Goal: Communication & Community: Ask a question

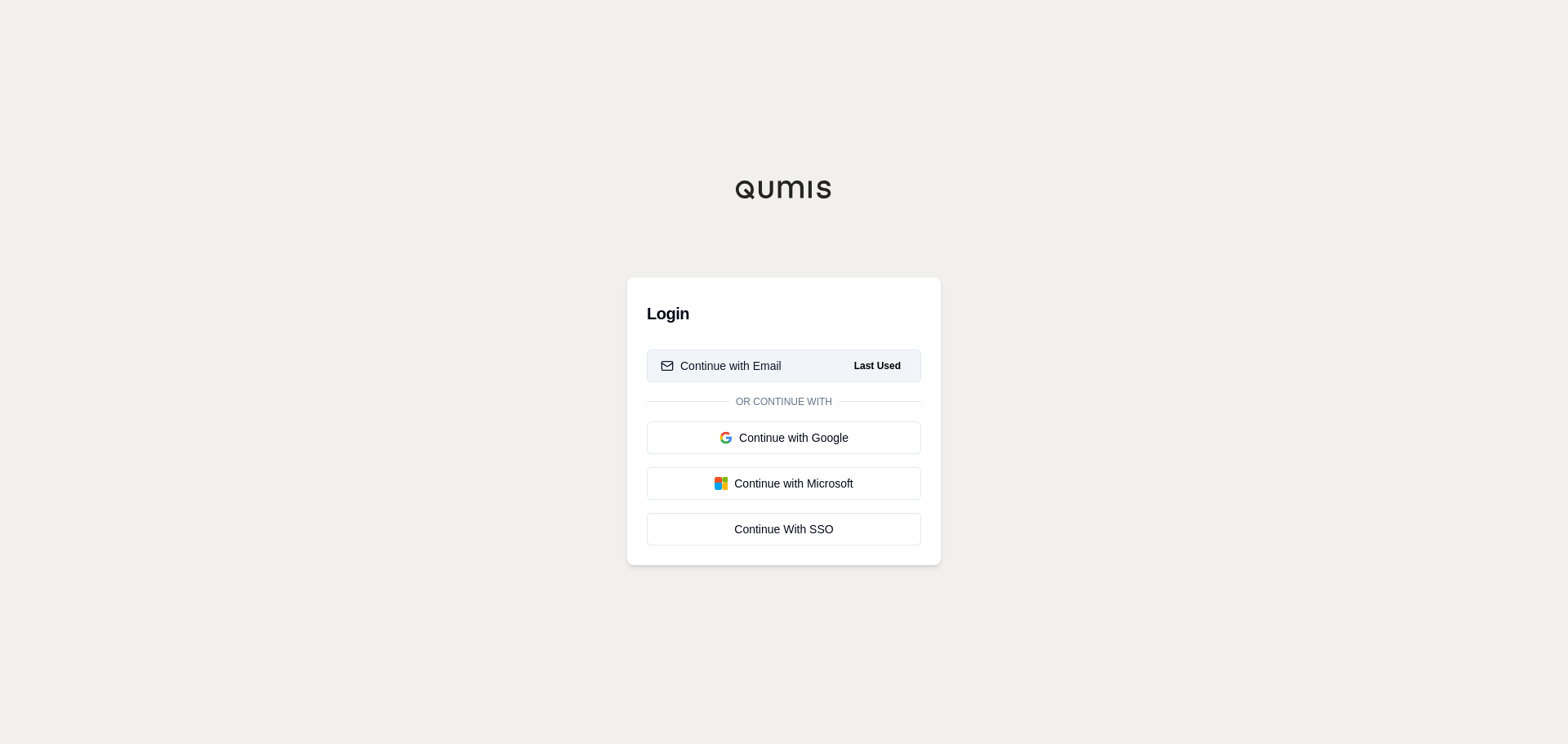
click at [784, 366] on button "Continue with Email Last Used" at bounding box center [783, 366] width 274 height 33
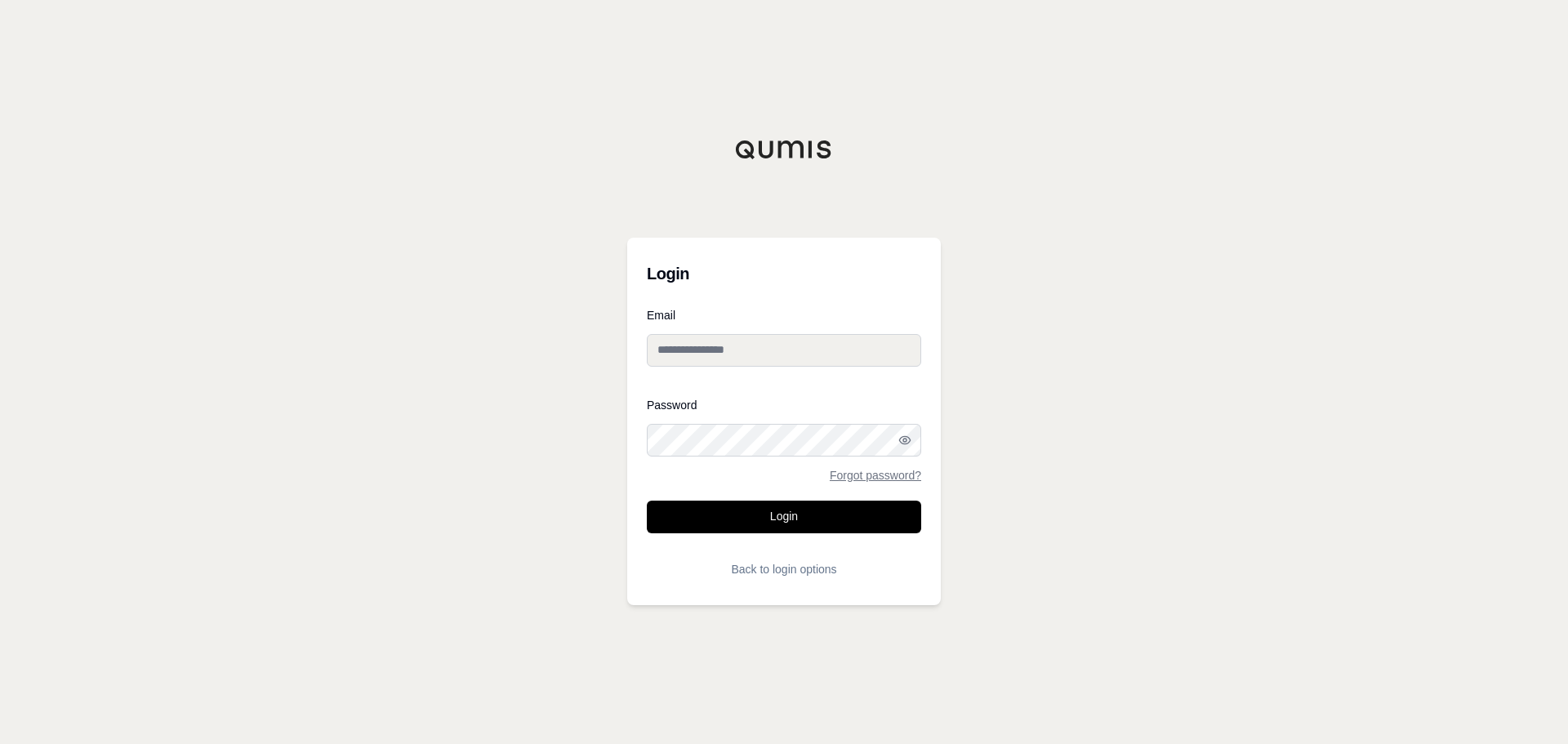
click at [771, 355] on input "Email" at bounding box center [783, 350] width 274 height 33
type input "**********"
click at [647, 457] on div at bounding box center [647, 457] width 0 height 0
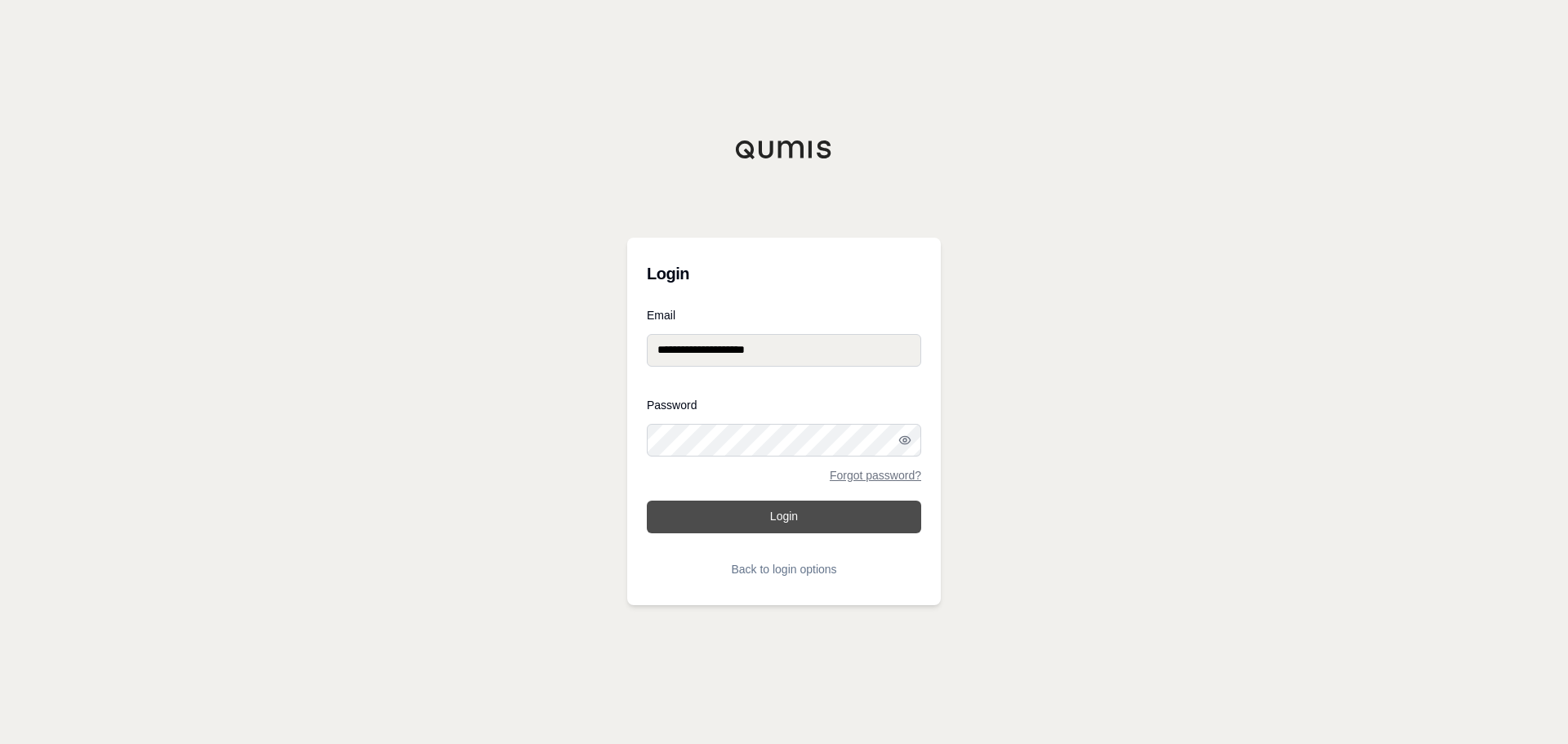
click at [751, 512] on button "Login" at bounding box center [783, 517] width 274 height 33
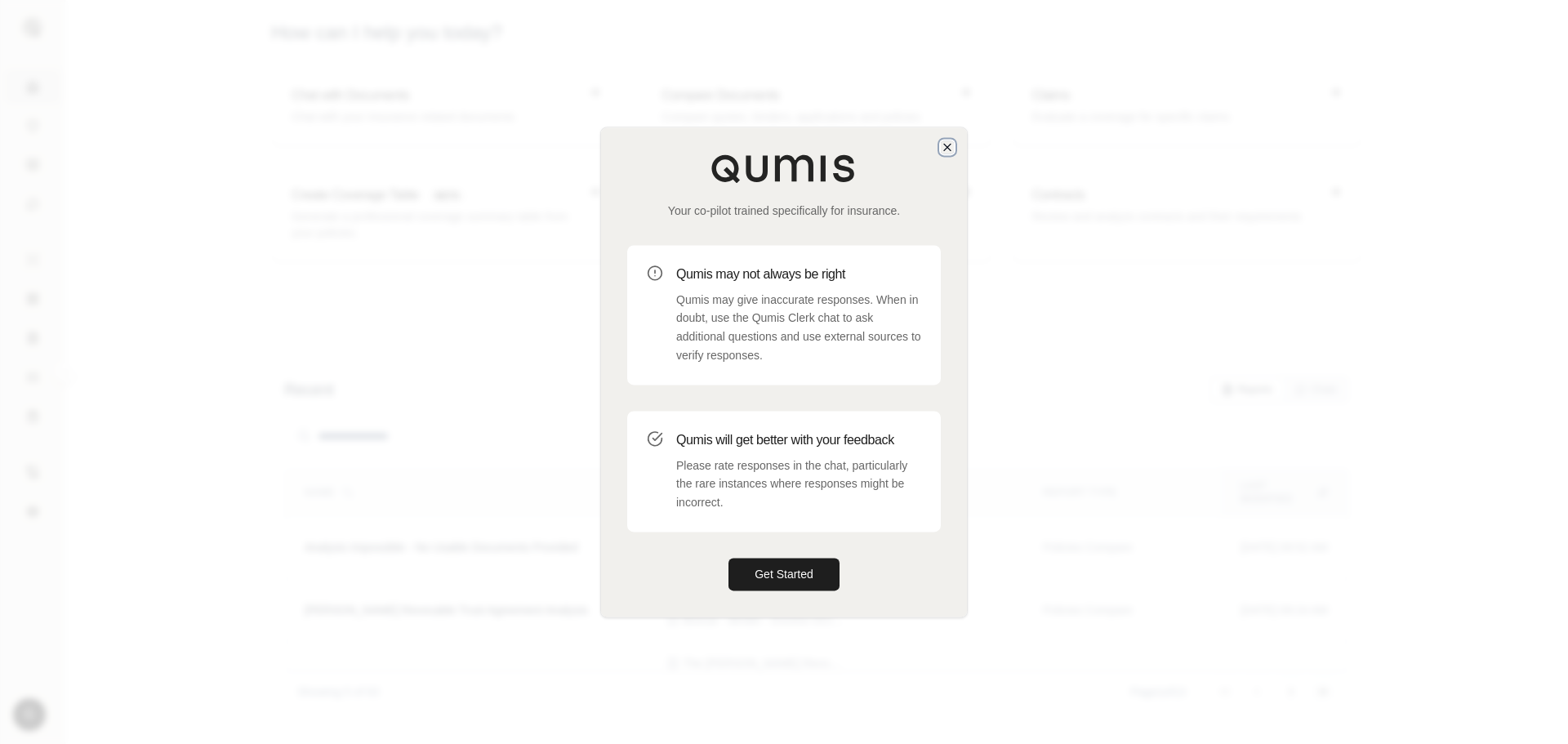
click at [948, 148] on icon "button" at bounding box center [947, 146] width 13 height 13
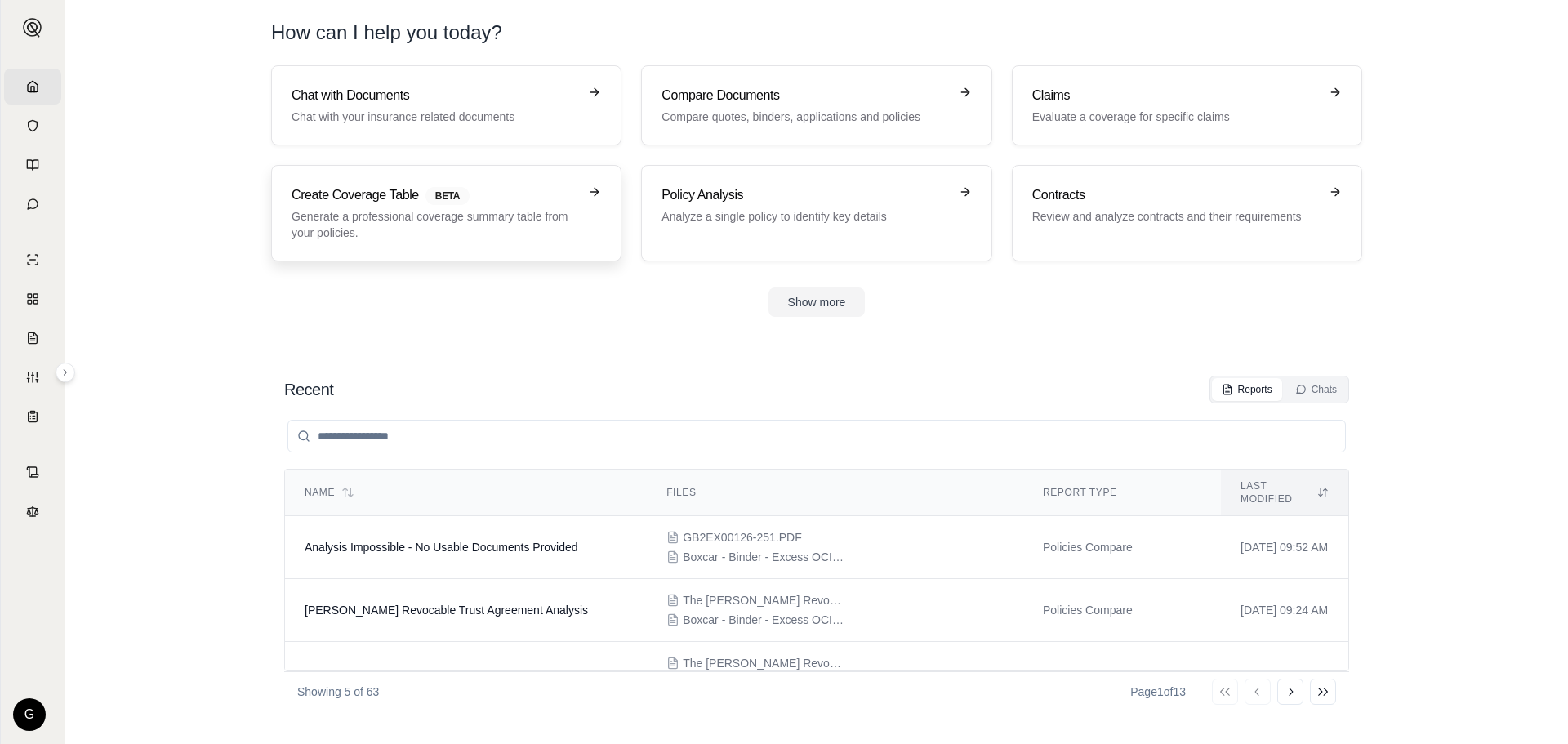
click at [401, 231] on p "Generate a professional coverage summary table from your policies." at bounding box center [434, 224] width 287 height 33
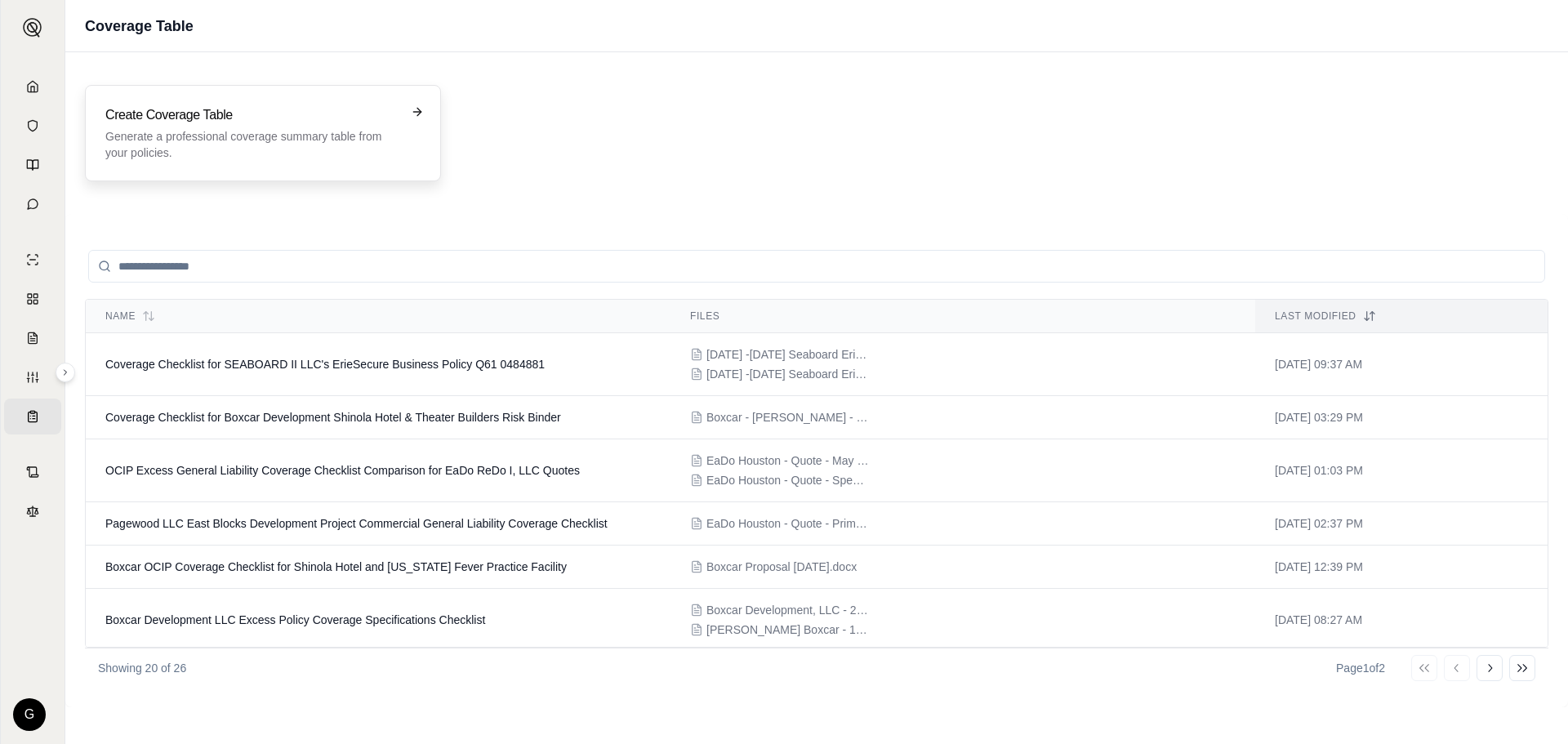
click at [187, 123] on h3 "Create Coverage Table" at bounding box center [250, 115] width 292 height 20
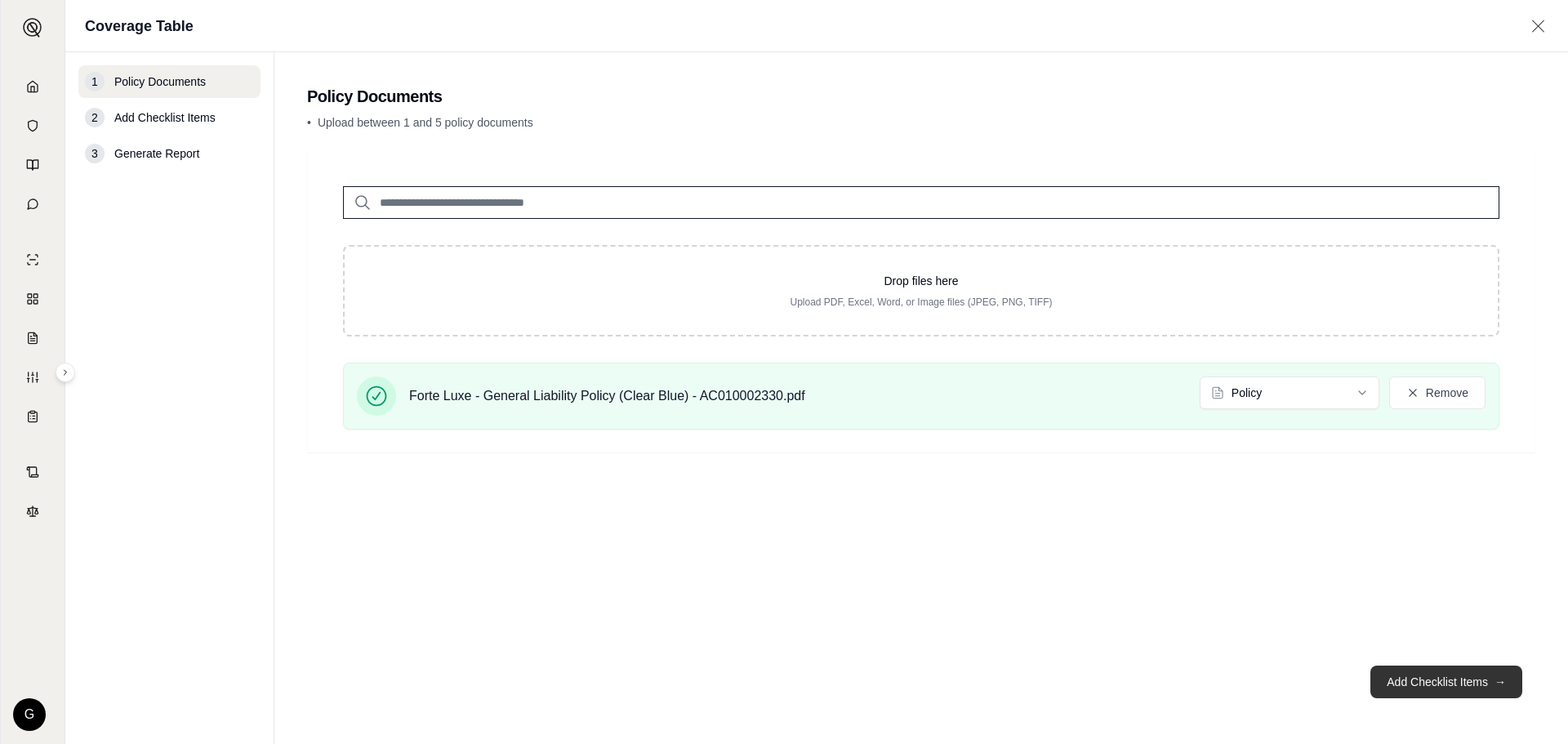
click at [1413, 683] on button "Add Checklist Items →" at bounding box center [1446, 682] width 152 height 33
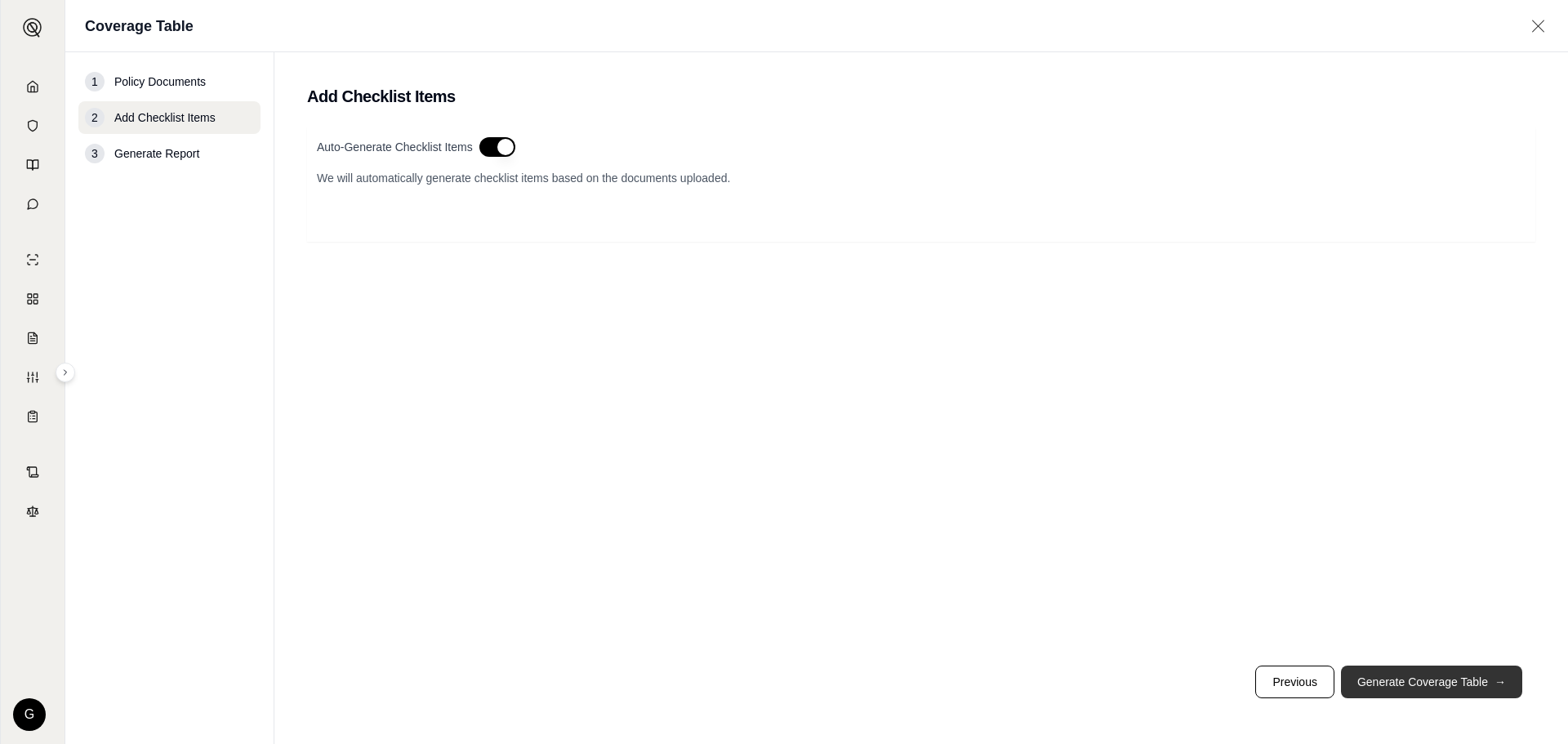
click at [1403, 683] on button "Generate Coverage Table →" at bounding box center [1431, 682] width 181 height 33
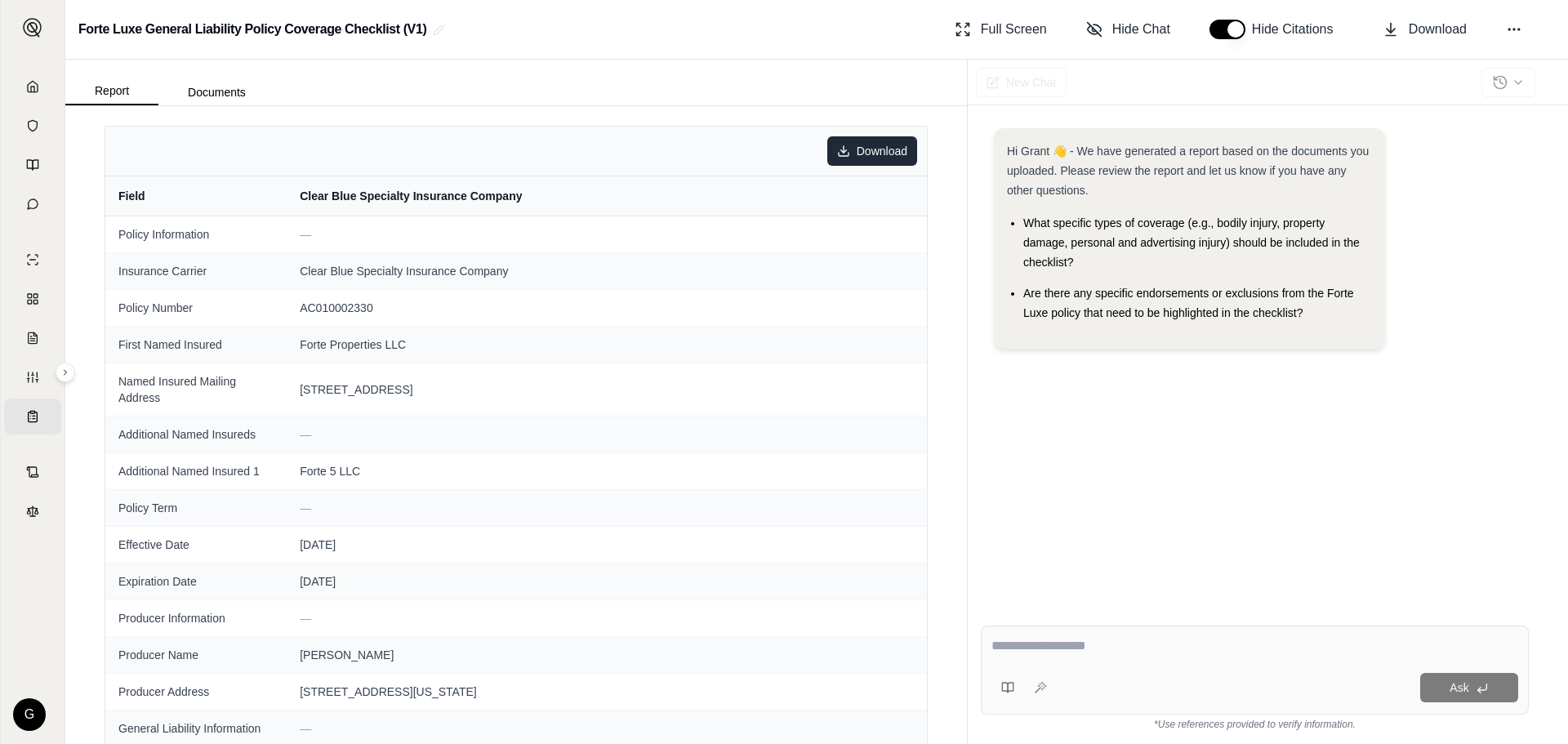
click at [851, 149] on html "Home Vault Prompts Chats Single Policy Comparisons Claims Custom Report Coverag…" at bounding box center [784, 372] width 1568 height 744
click at [836, 184] on div "Download as Excel" at bounding box center [827, 185] width 148 height 26
click at [1286, 466] on div "Hi Grant 👋 - We have generated a report based on the documents you uploaded. Pl…" at bounding box center [1255, 357] width 548 height 485
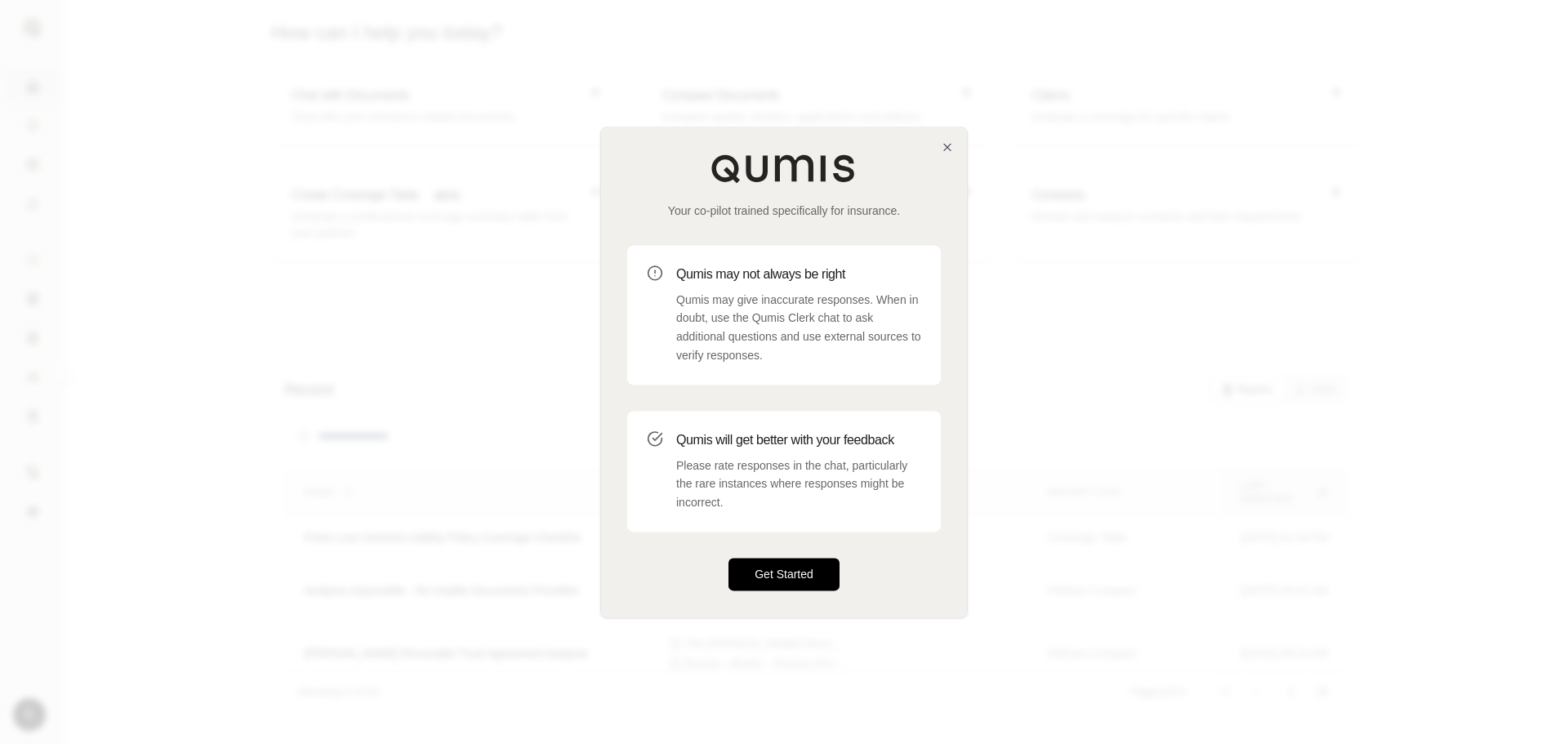
click at [796, 580] on button "Get Started" at bounding box center [784, 574] width 111 height 33
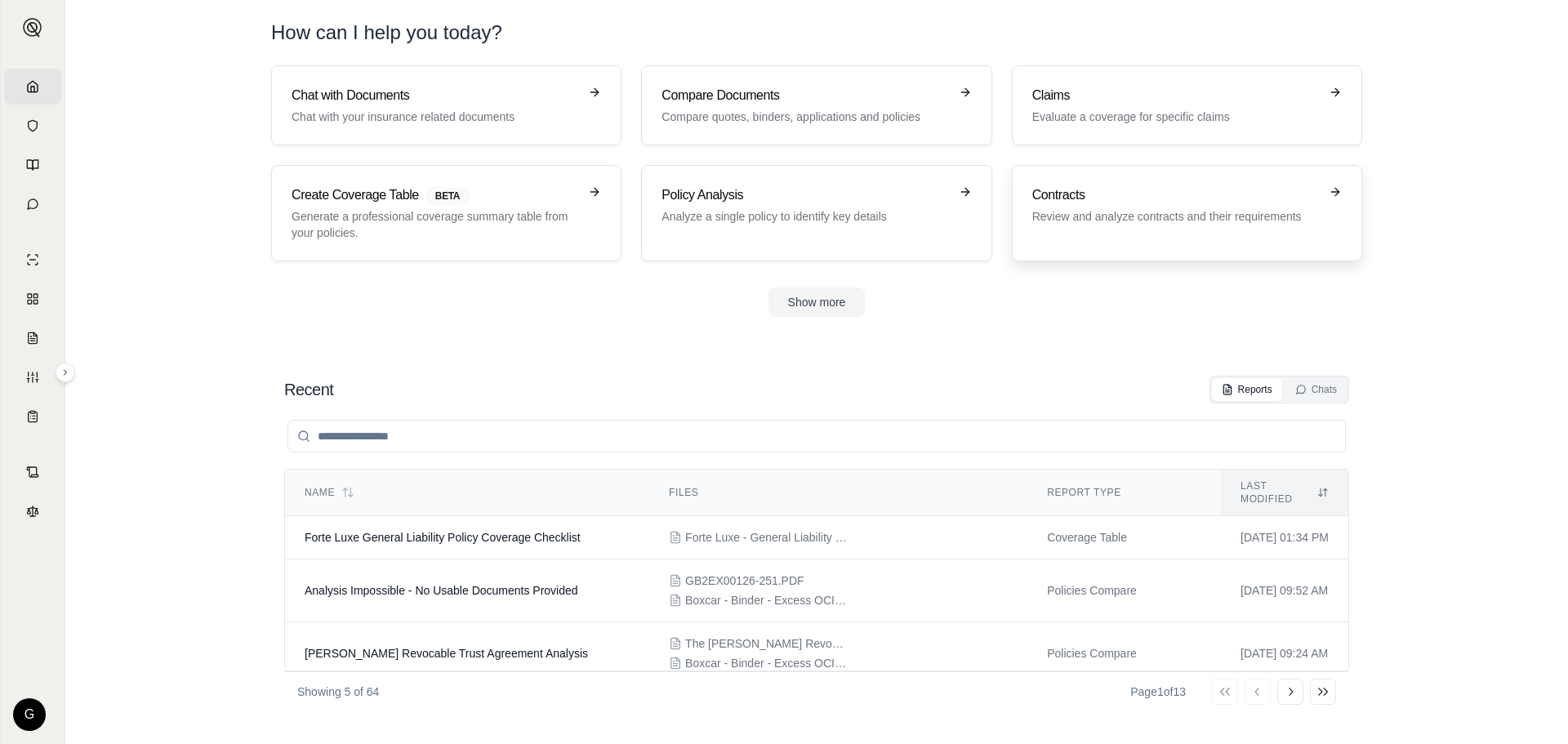
click at [1132, 223] on p "Review and analyze contracts and their requirements" at bounding box center [1175, 216] width 287 height 16
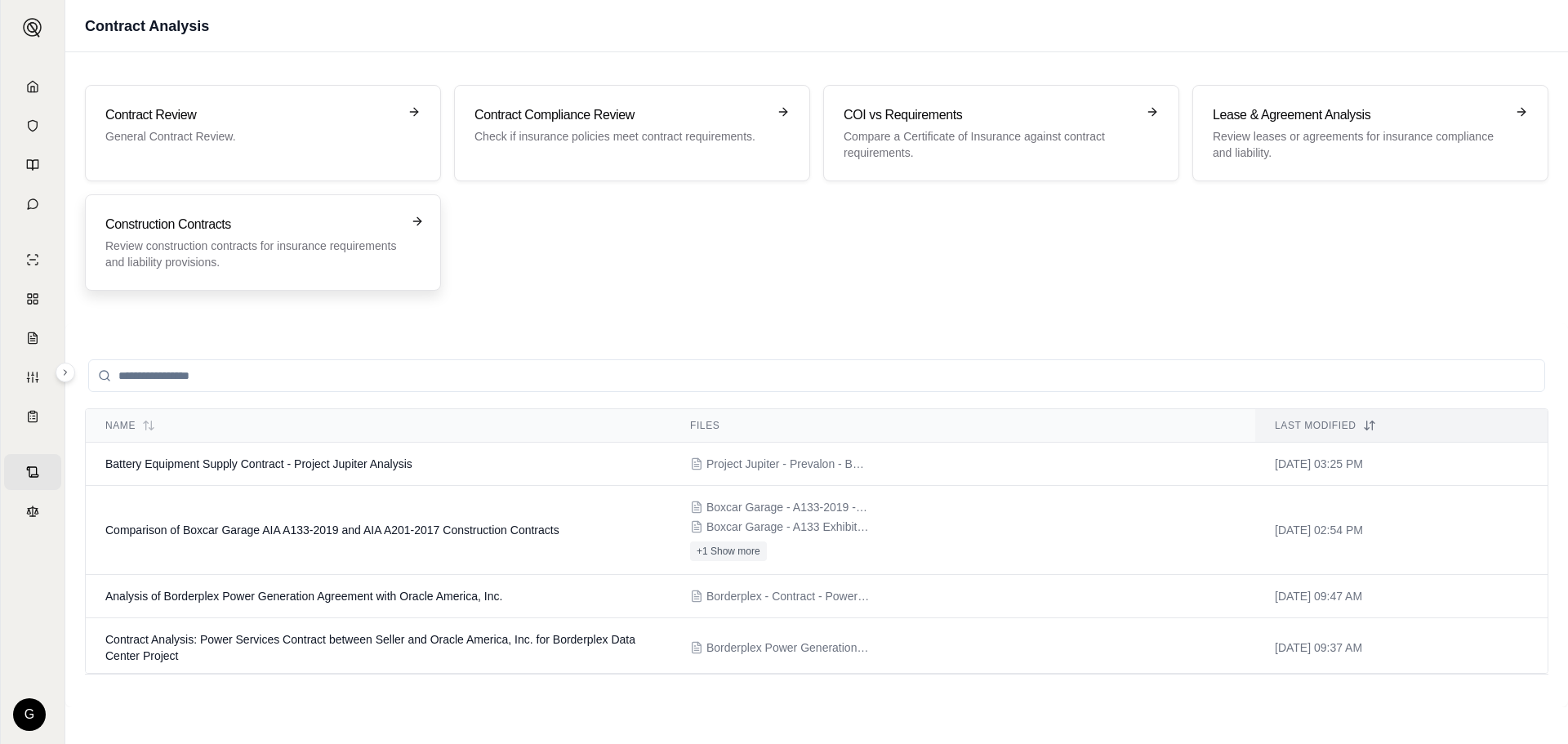
click at [264, 261] on p "Review construction contracts for insurance requirements and liability provisio…" at bounding box center [250, 254] width 292 height 33
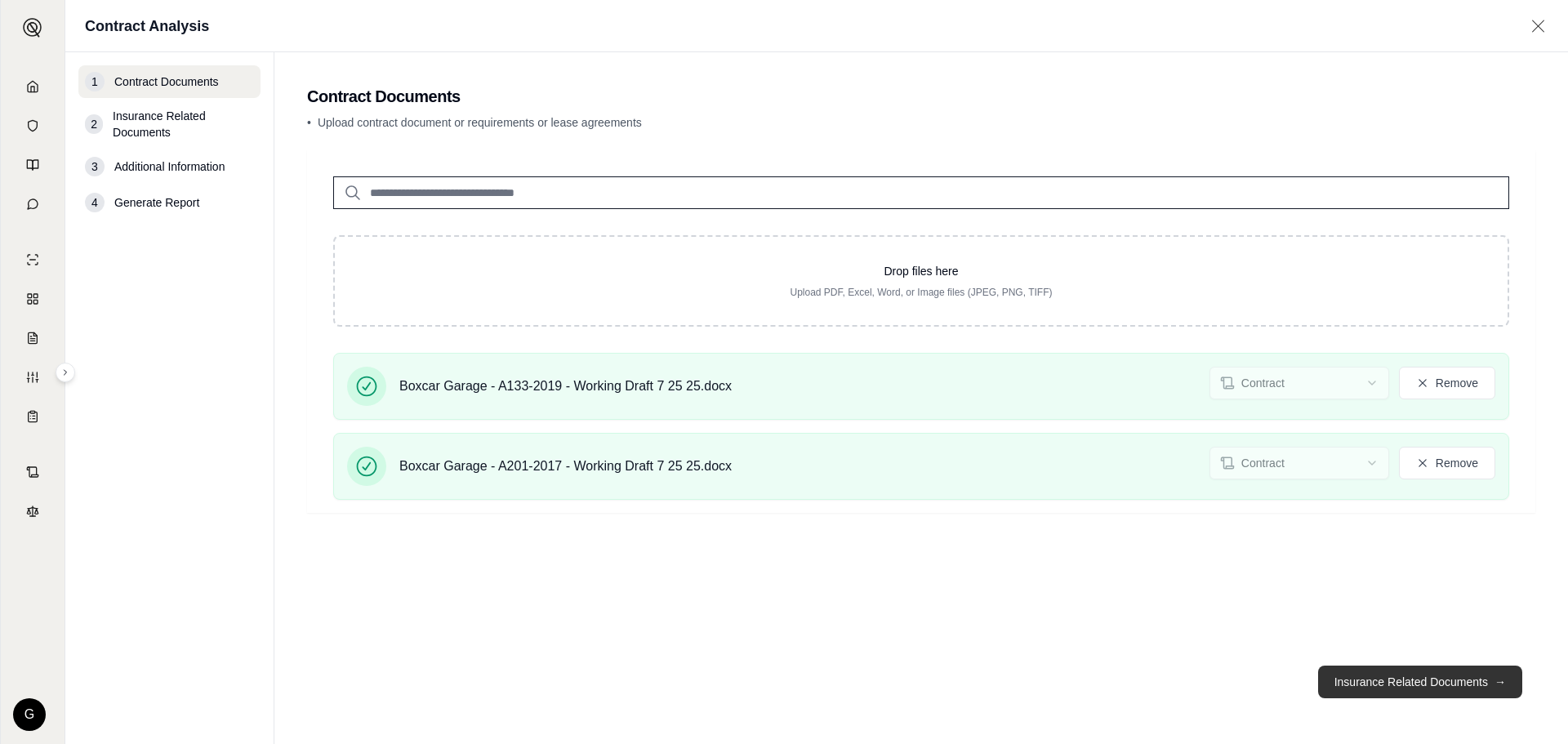
click at [1393, 684] on button "Insurance Related Documents →" at bounding box center [1421, 682] width 204 height 33
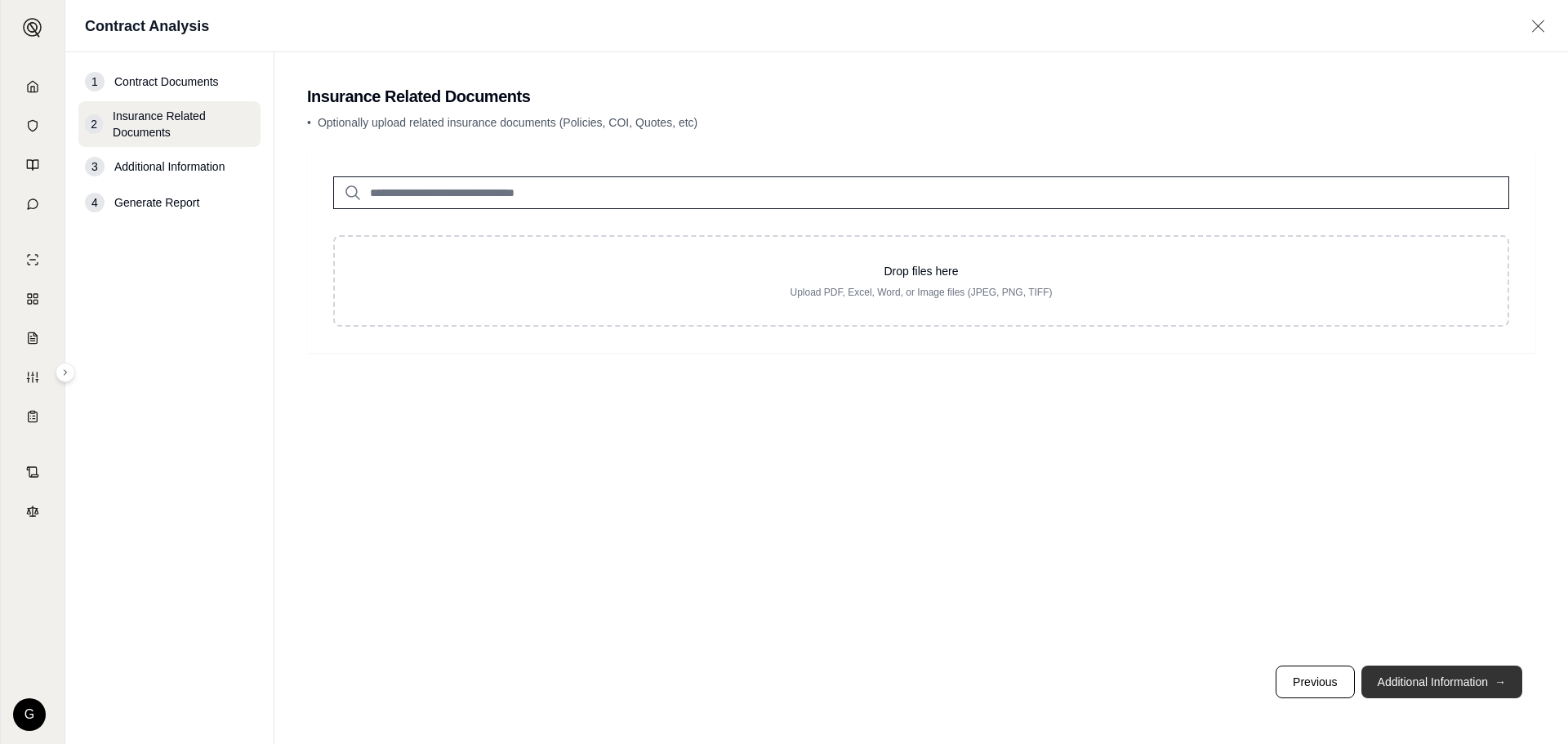
click at [1403, 684] on button "Additional Information →" at bounding box center [1441, 682] width 161 height 33
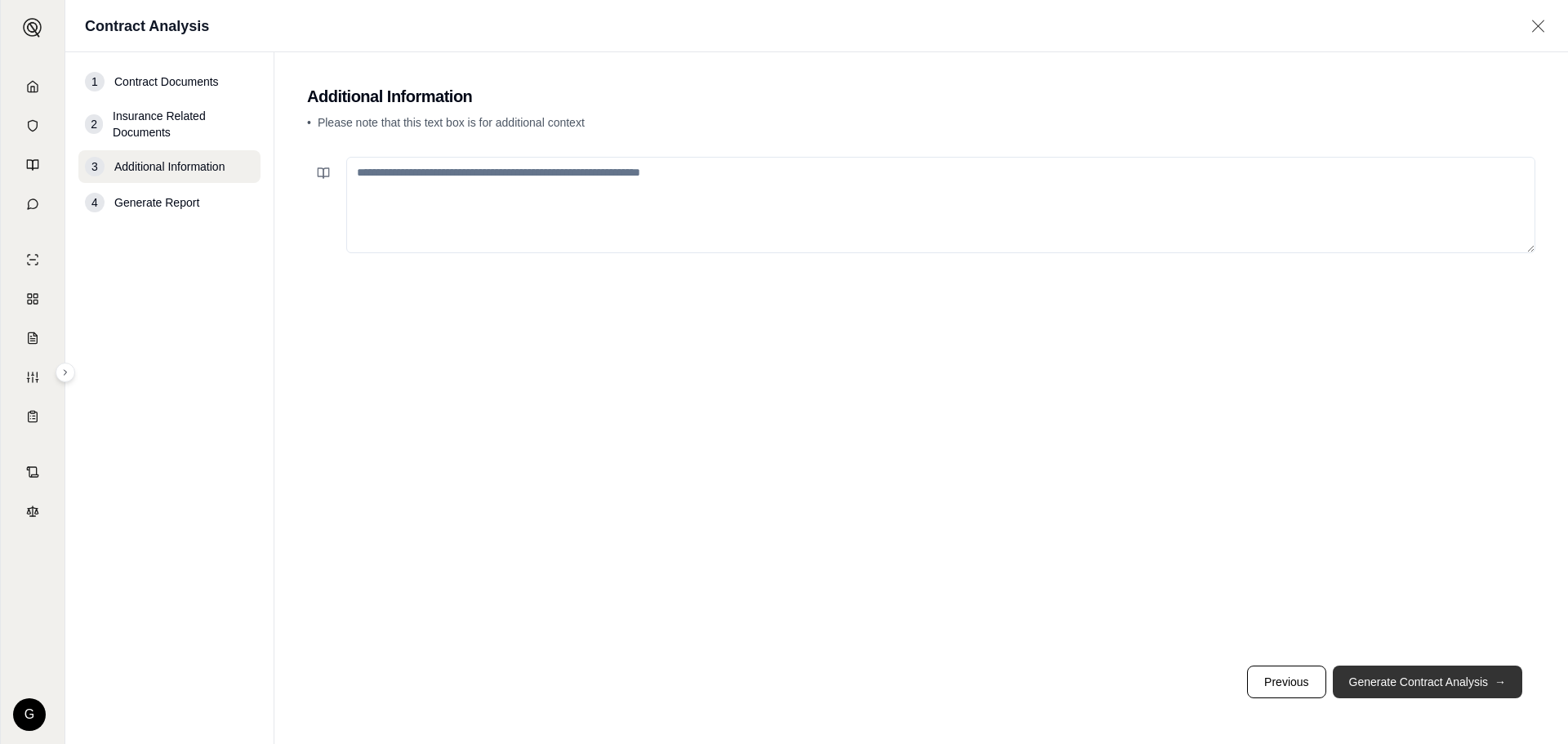
click at [1403, 683] on button "Generate Contract Analysis →" at bounding box center [1428, 682] width 190 height 33
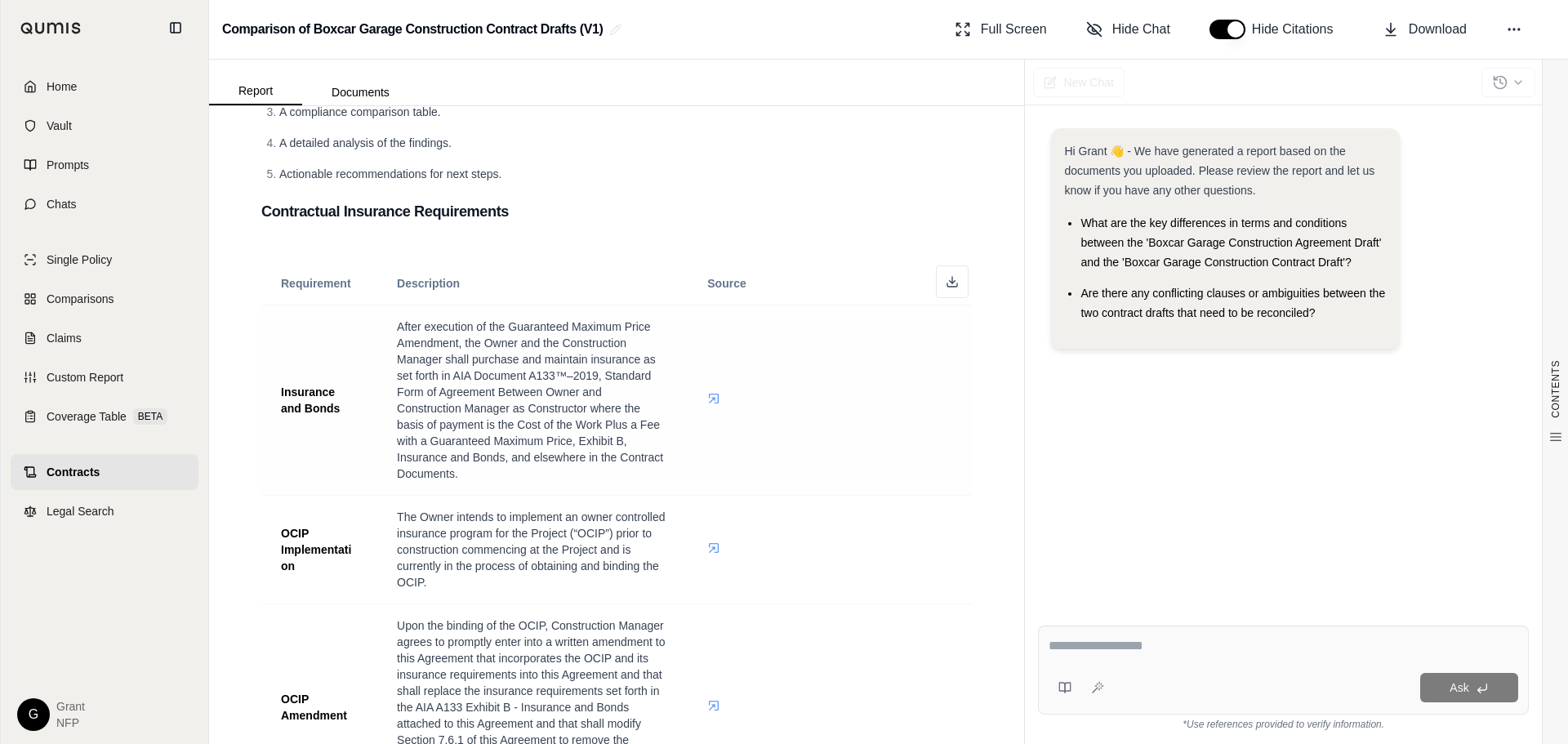
scroll to position [341, 0]
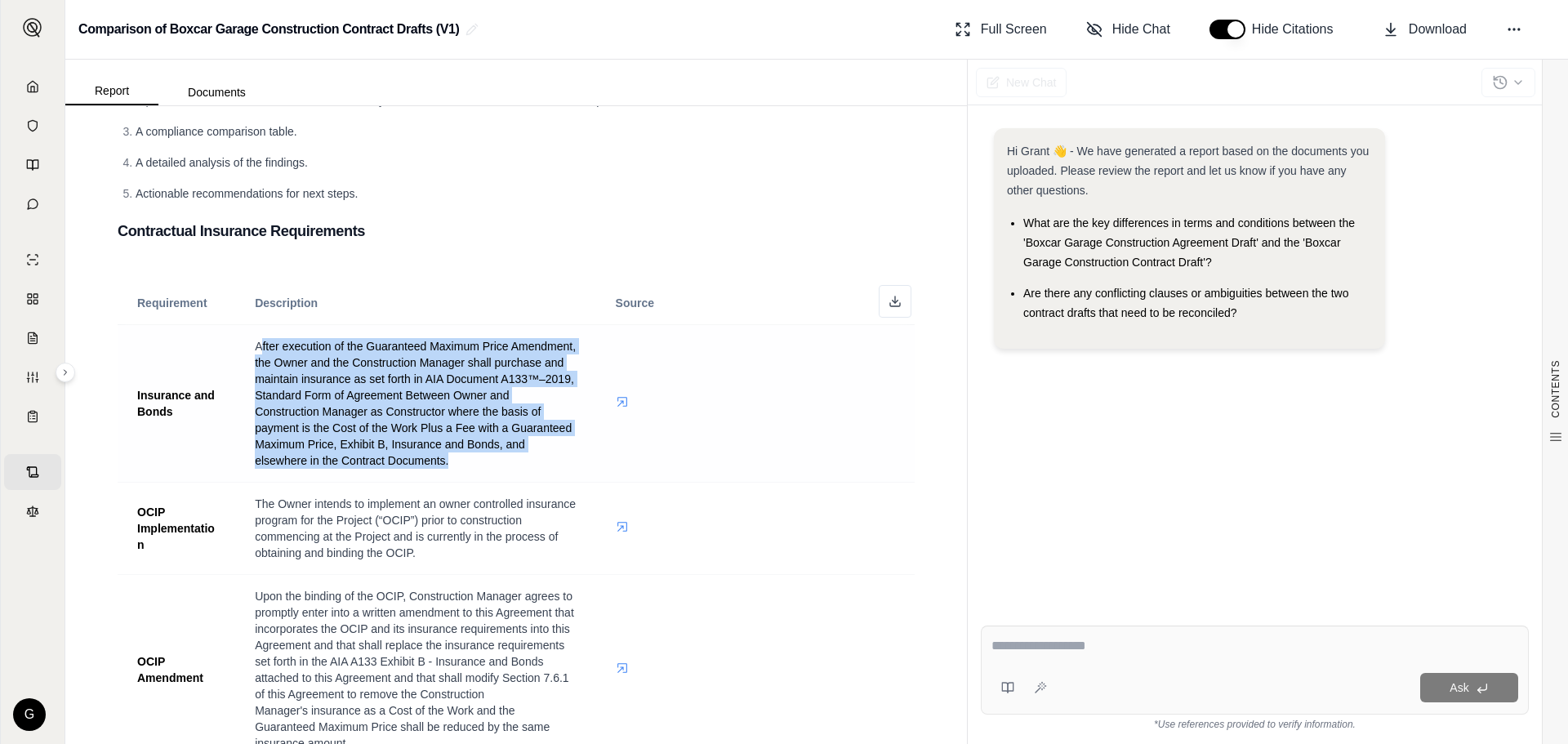
drag, startPoint x: 325, startPoint y: 368, endPoint x: 543, endPoint y: 459, distance: 236.2
click at [543, 459] on span "After execution of the Guaranteed Maximum Price Amendment, the Owner and the Co…" at bounding box center [415, 403] width 321 height 130
click at [316, 427] on span "After execution of the Guaranteed Maximum Price Amendment, the Owner and the Co…" at bounding box center [415, 403] width 321 height 127
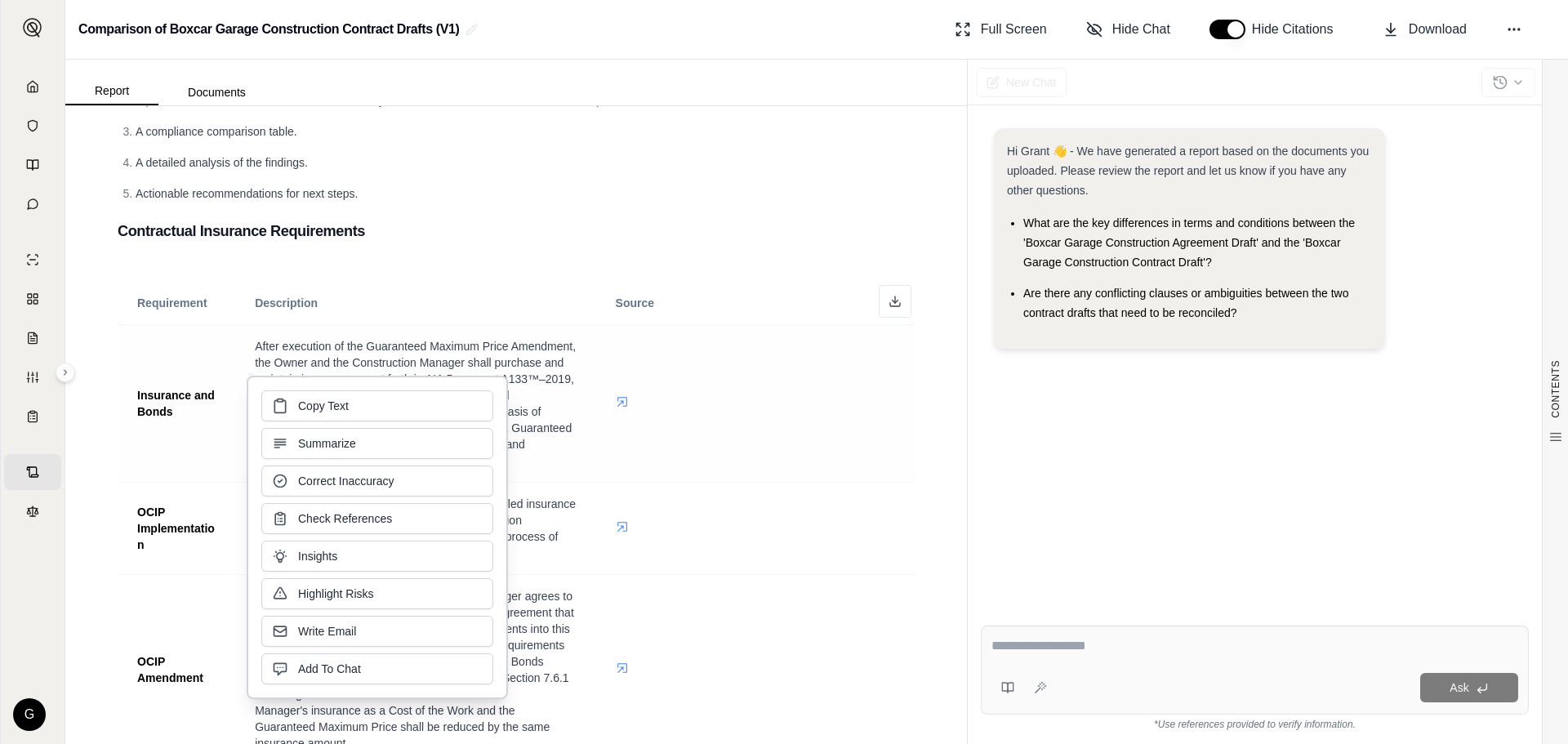
click at [312, 355] on span "After execution of the Guaranteed Maximum Price Amendment, the Owner and the Co…" at bounding box center [415, 403] width 321 height 130
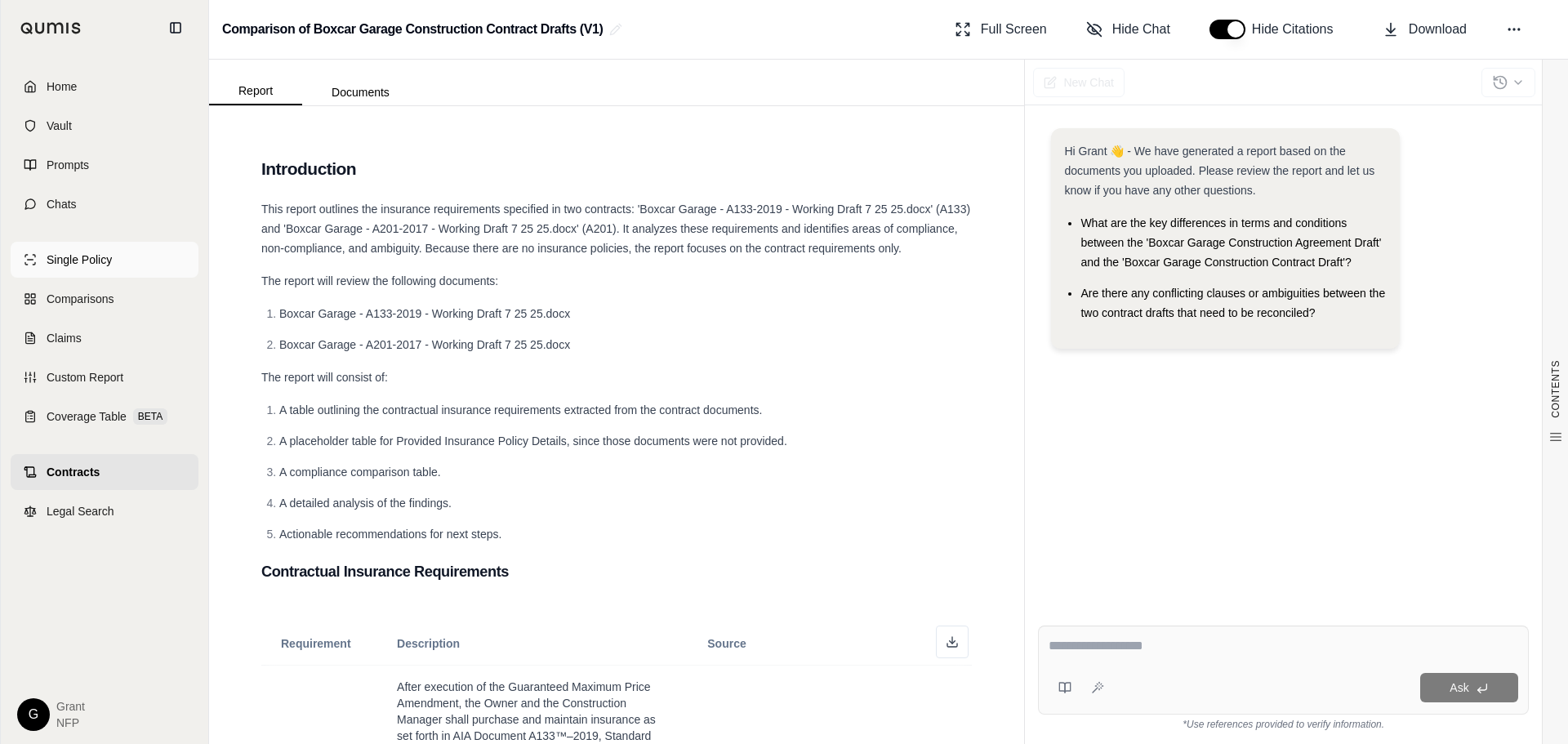
click at [140, 251] on link "Single Policy" at bounding box center [105, 259] width 188 height 36
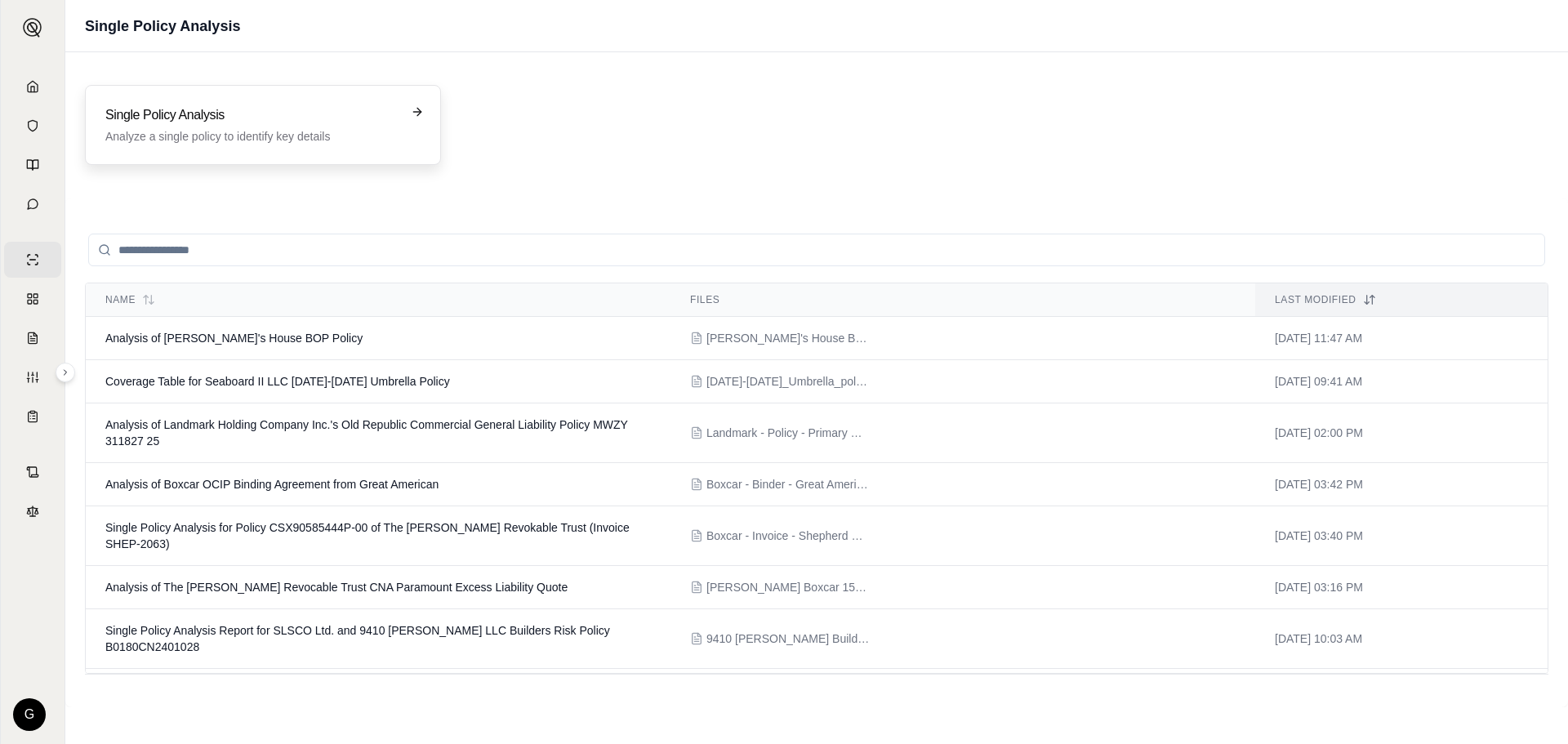
click at [190, 126] on div "Single Policy Analysis Analyze a single policy to identify key details" at bounding box center [250, 124] width 292 height 39
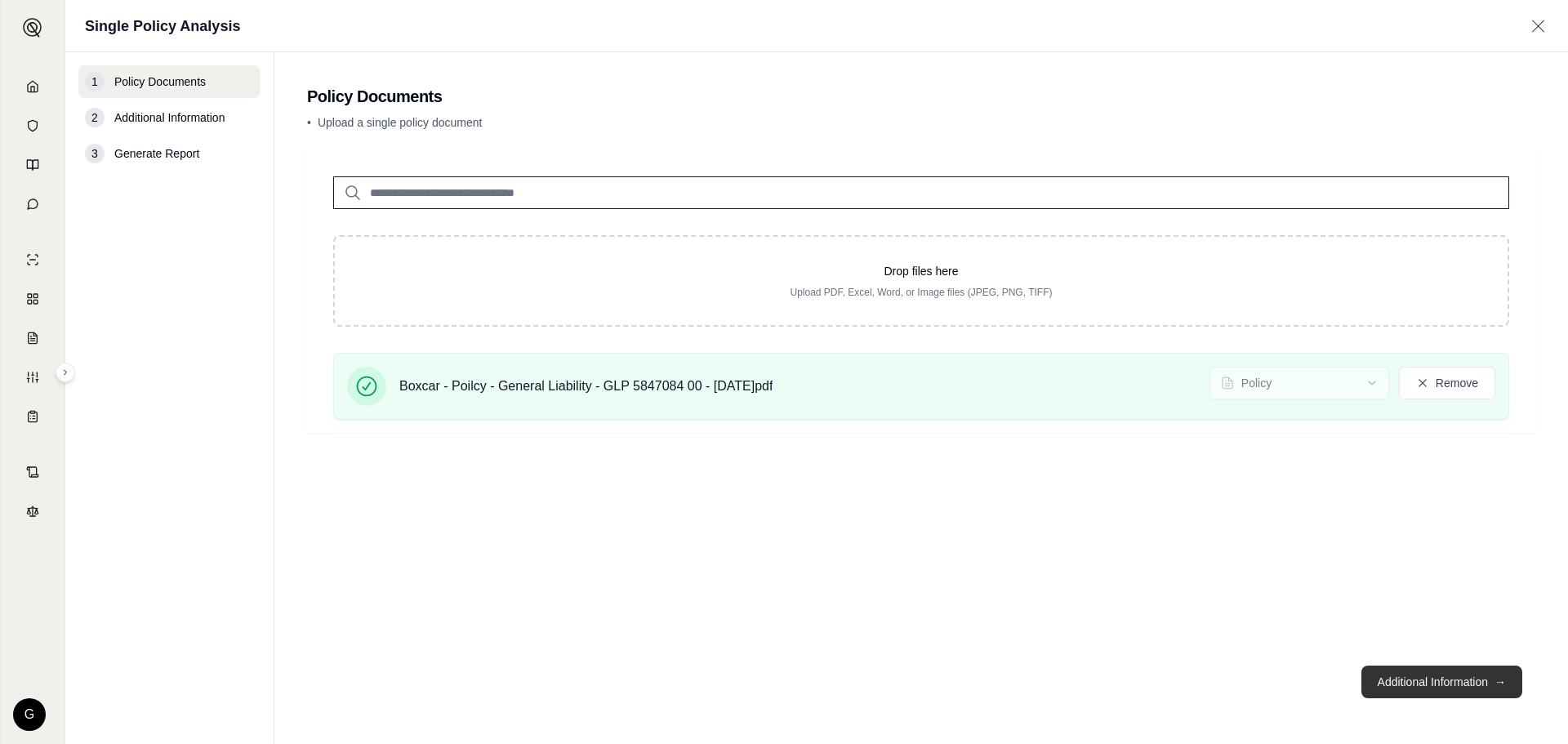
click at [1446, 686] on button "Additional Information →" at bounding box center [1441, 682] width 161 height 33
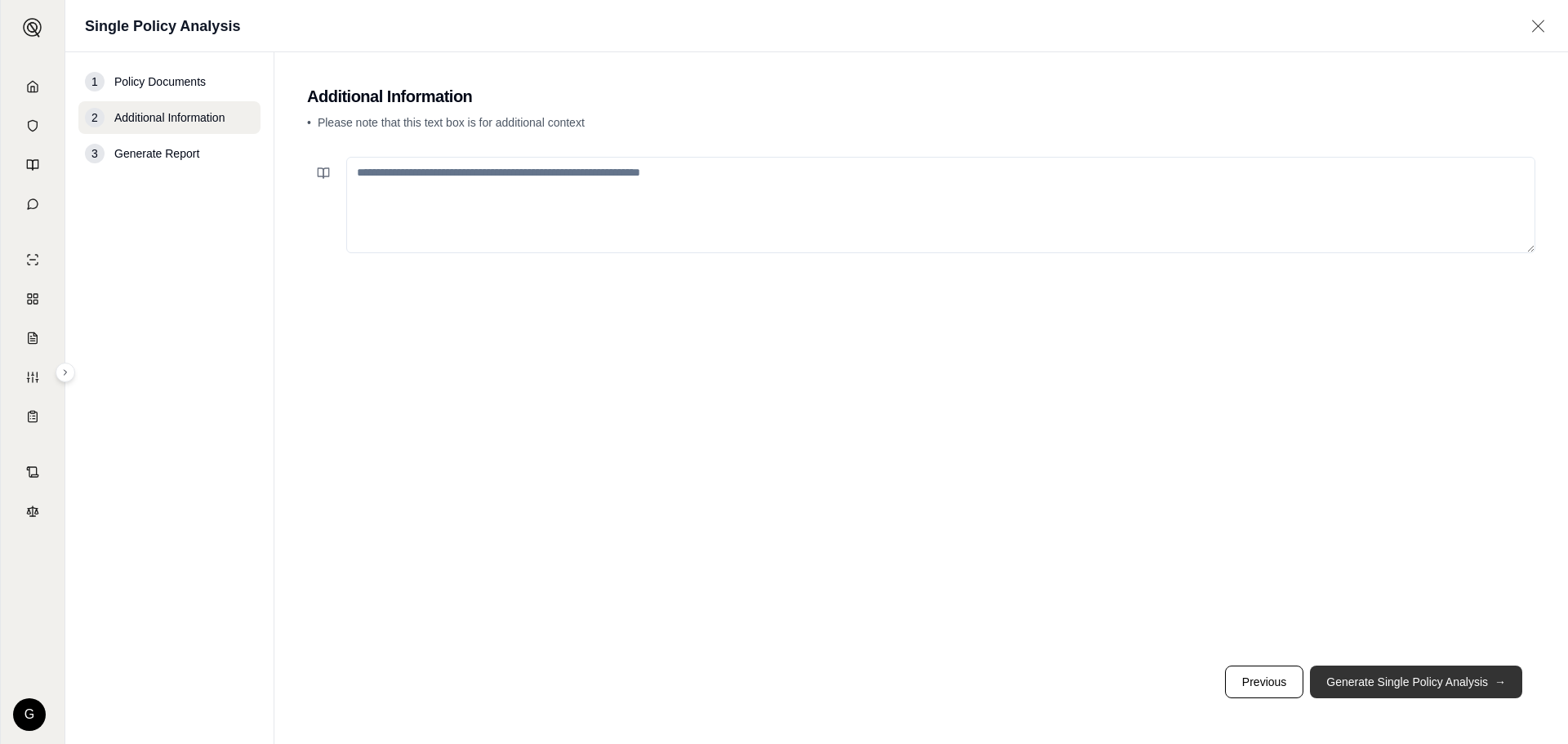
click at [1404, 683] on button "Generate Single Policy Analysis →" at bounding box center [1415, 682] width 213 height 33
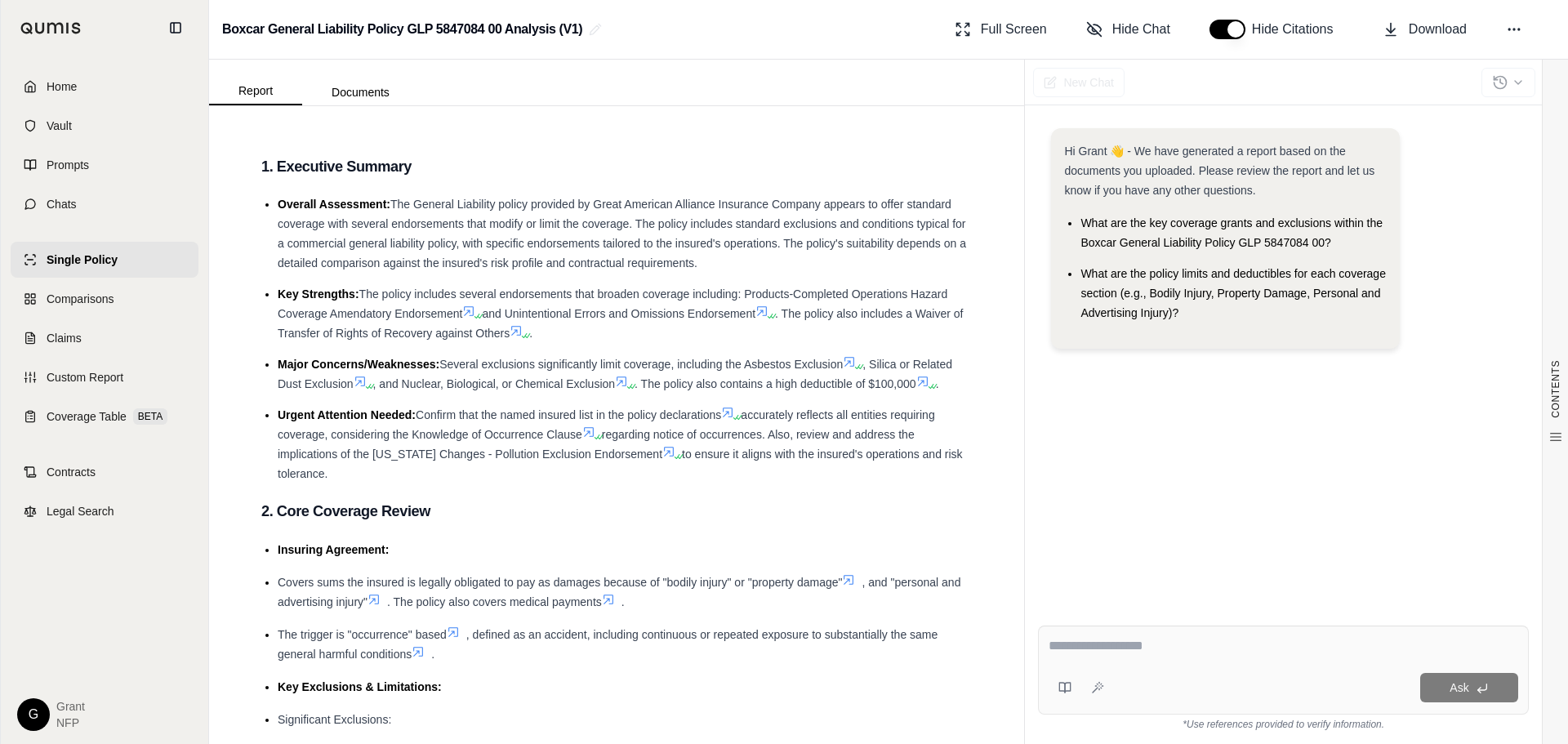
click at [1440, 487] on div "Hi Grant 👋 - We have generated a report based on the documents you uploaded. Pl…" at bounding box center [1283, 357] width 491 height 485
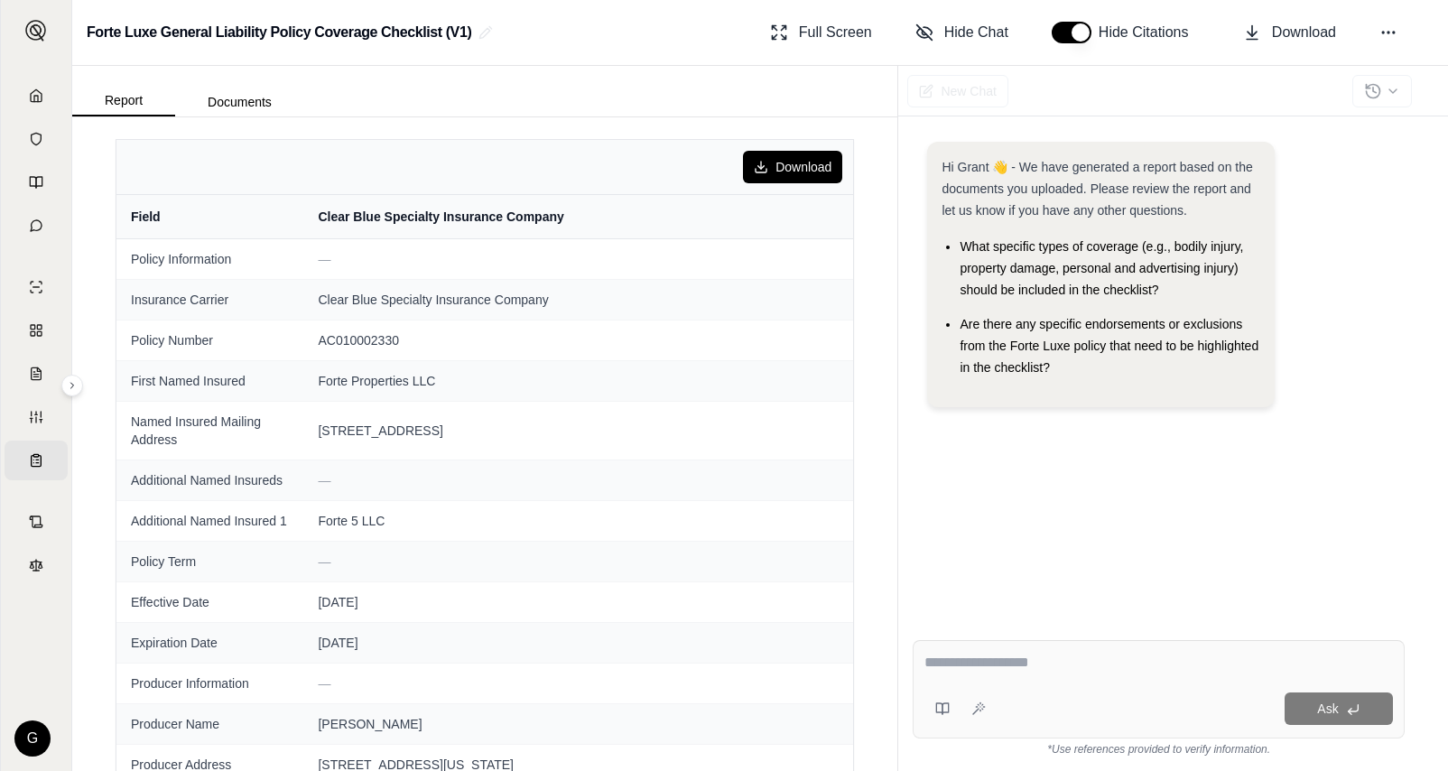
click at [21, 611] on div "Home Vault Prompts Chats Single Policy Comparisons Claims Custom Report Coverag…" at bounding box center [36, 416] width 70 height 710
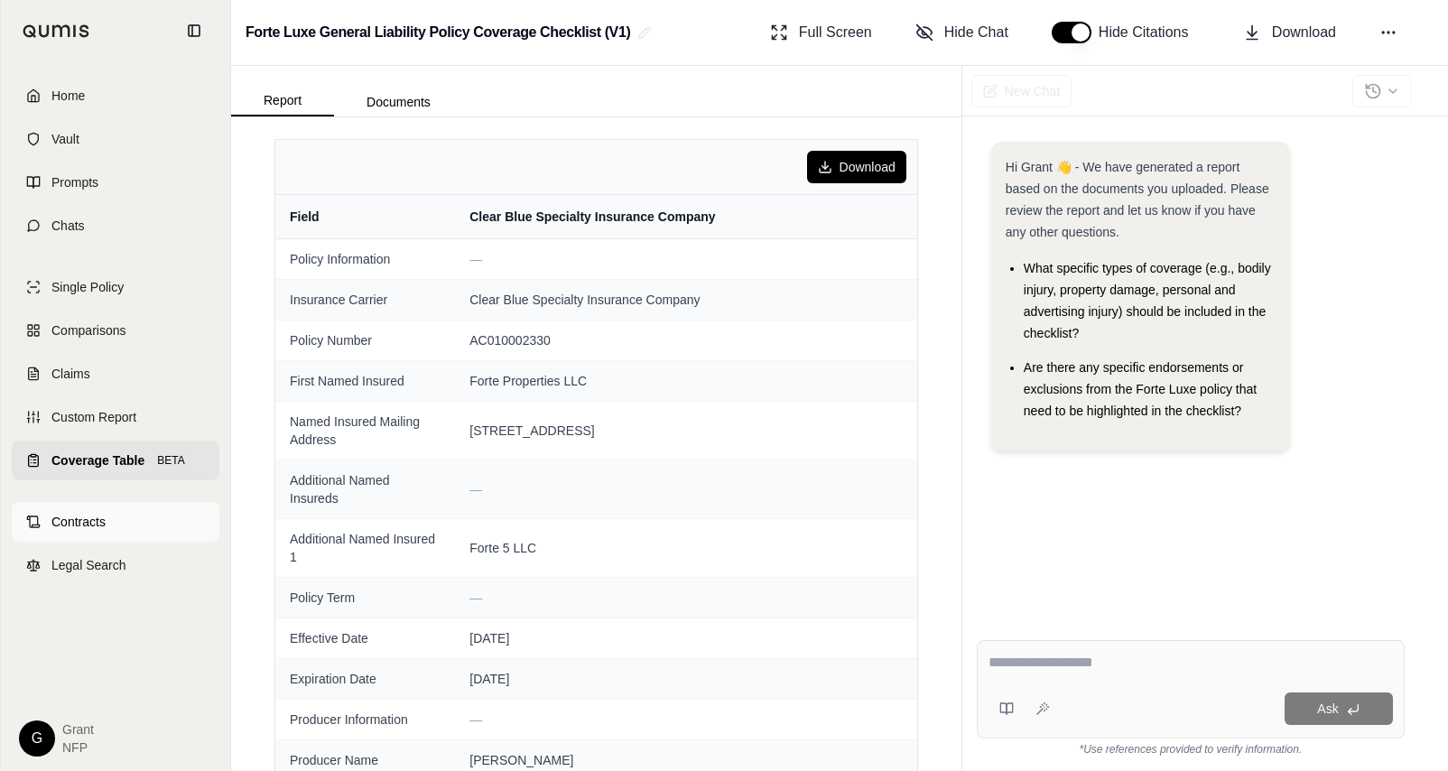
click at [78, 529] on span "Contracts" at bounding box center [78, 522] width 54 height 18
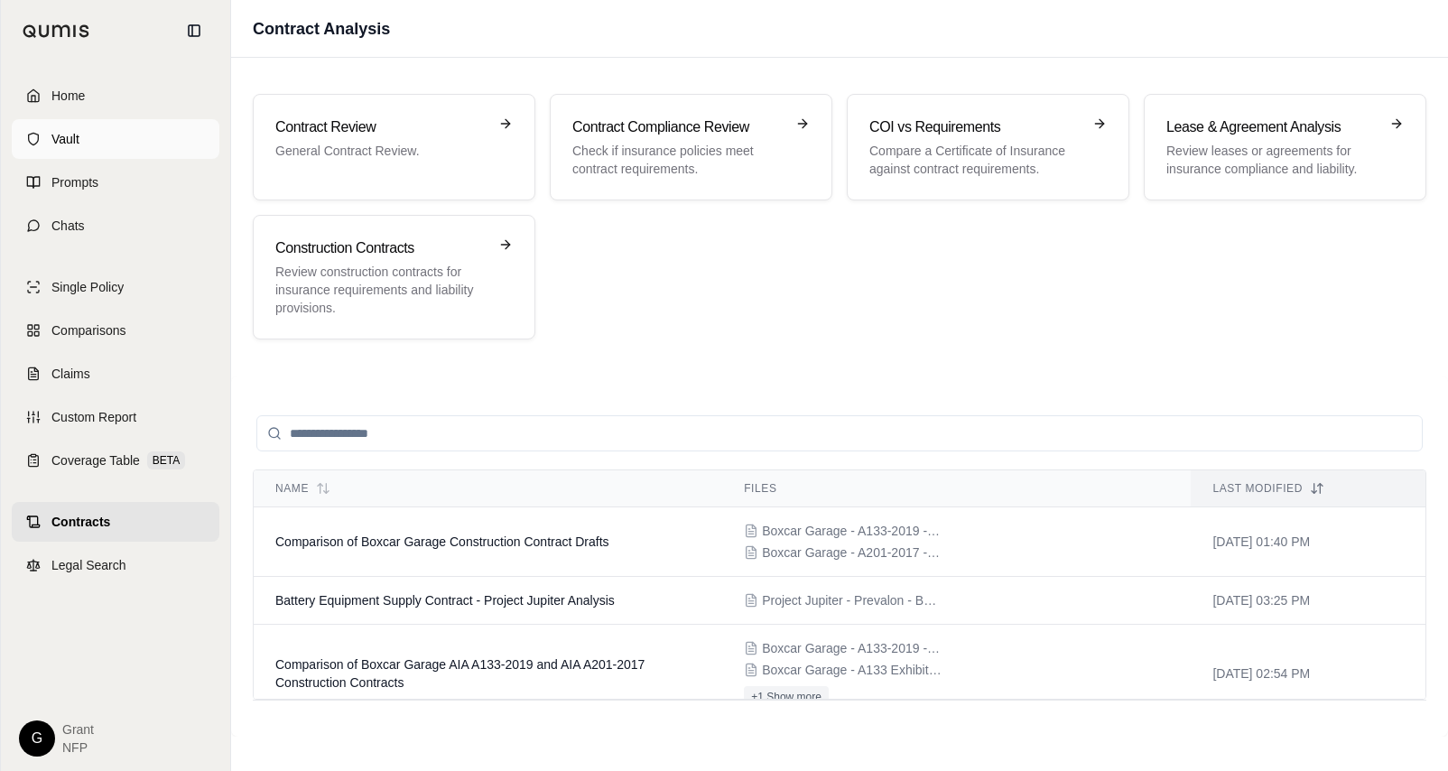
click at [70, 136] on span "Vault" at bounding box center [65, 139] width 28 height 18
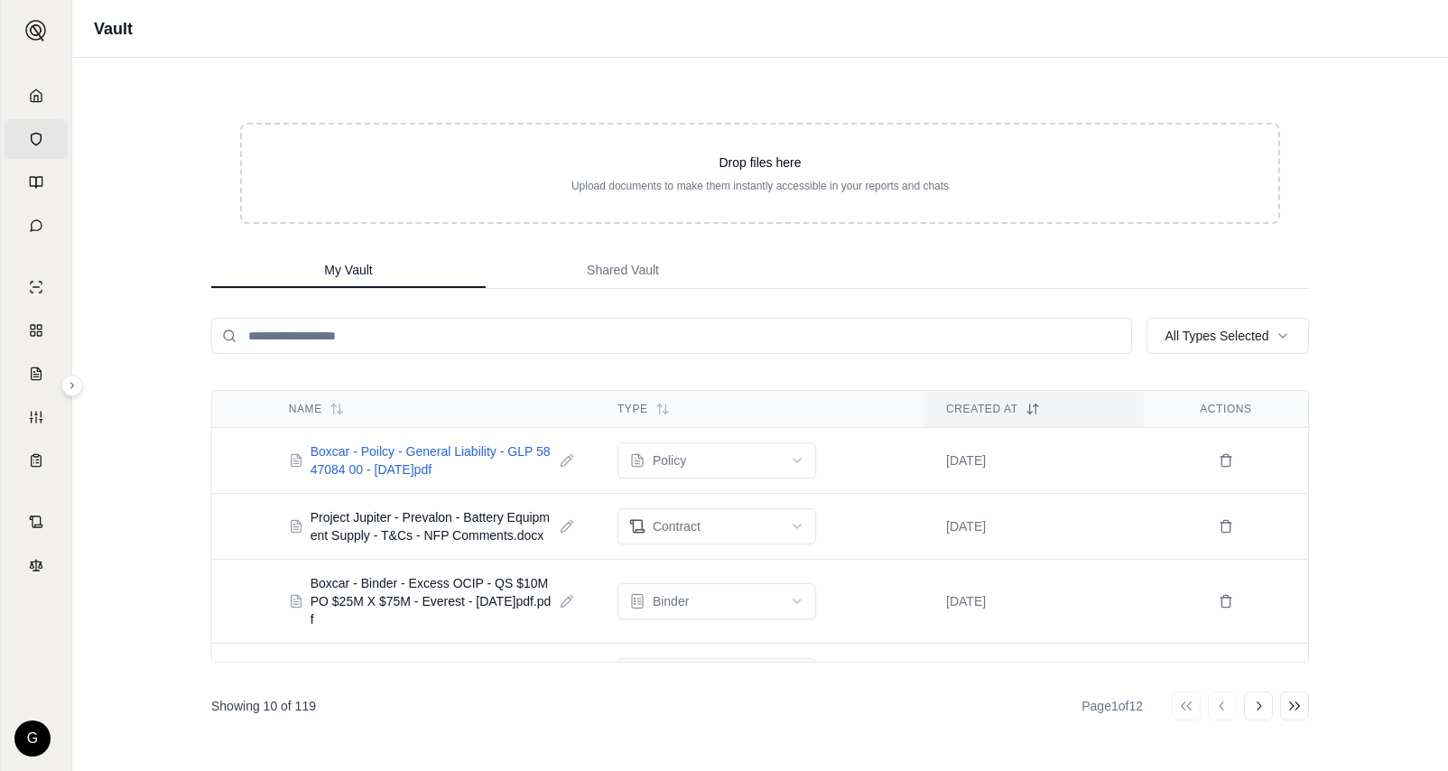
click at [343, 461] on span "Boxcar - Poilcy - General Liability - GLP 5847084 00 - 2025.10.02.pdf" at bounding box center [432, 460] width 242 height 36
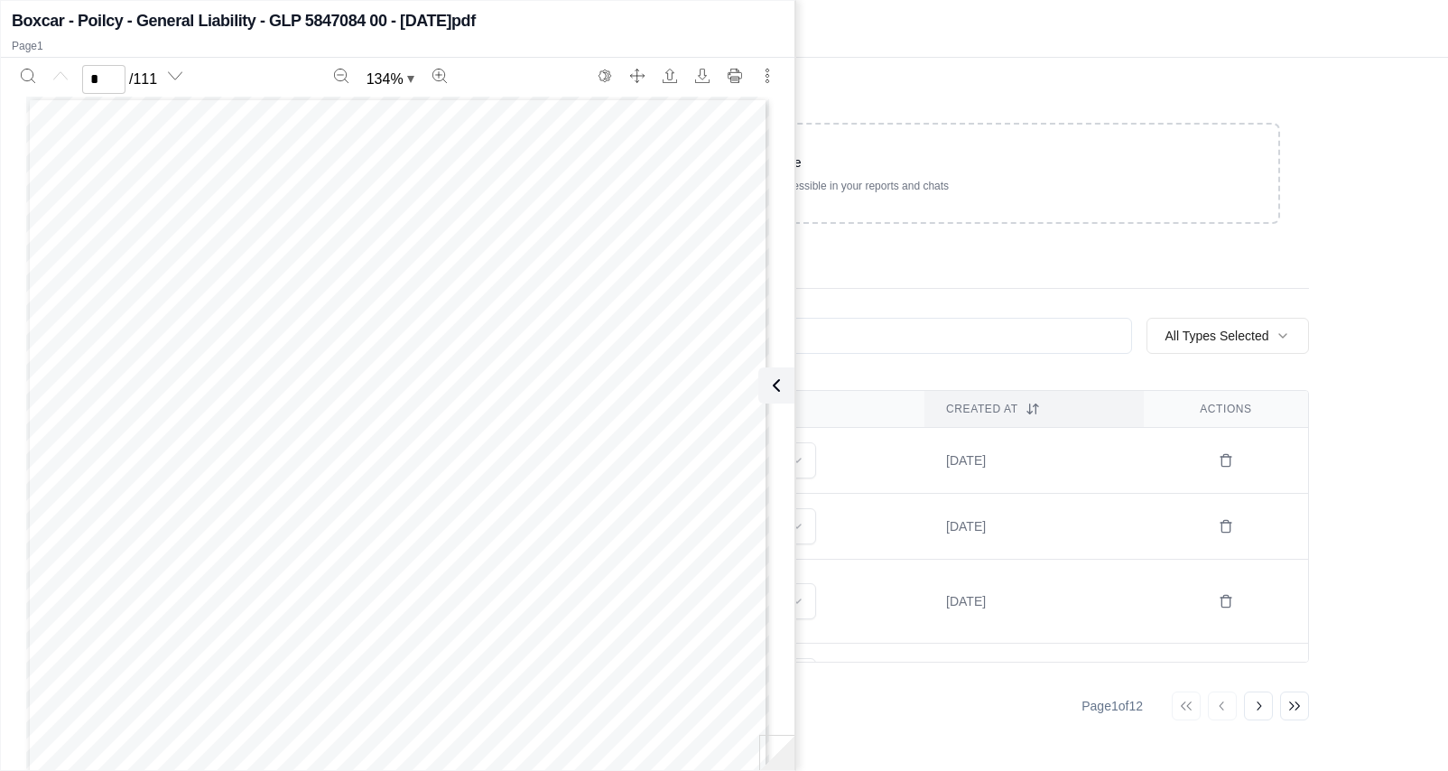
click at [899, 270] on div "My Vault Shared Vault" at bounding box center [760, 271] width 1098 height 36
click at [772, 378] on icon at bounding box center [773, 386] width 22 height 22
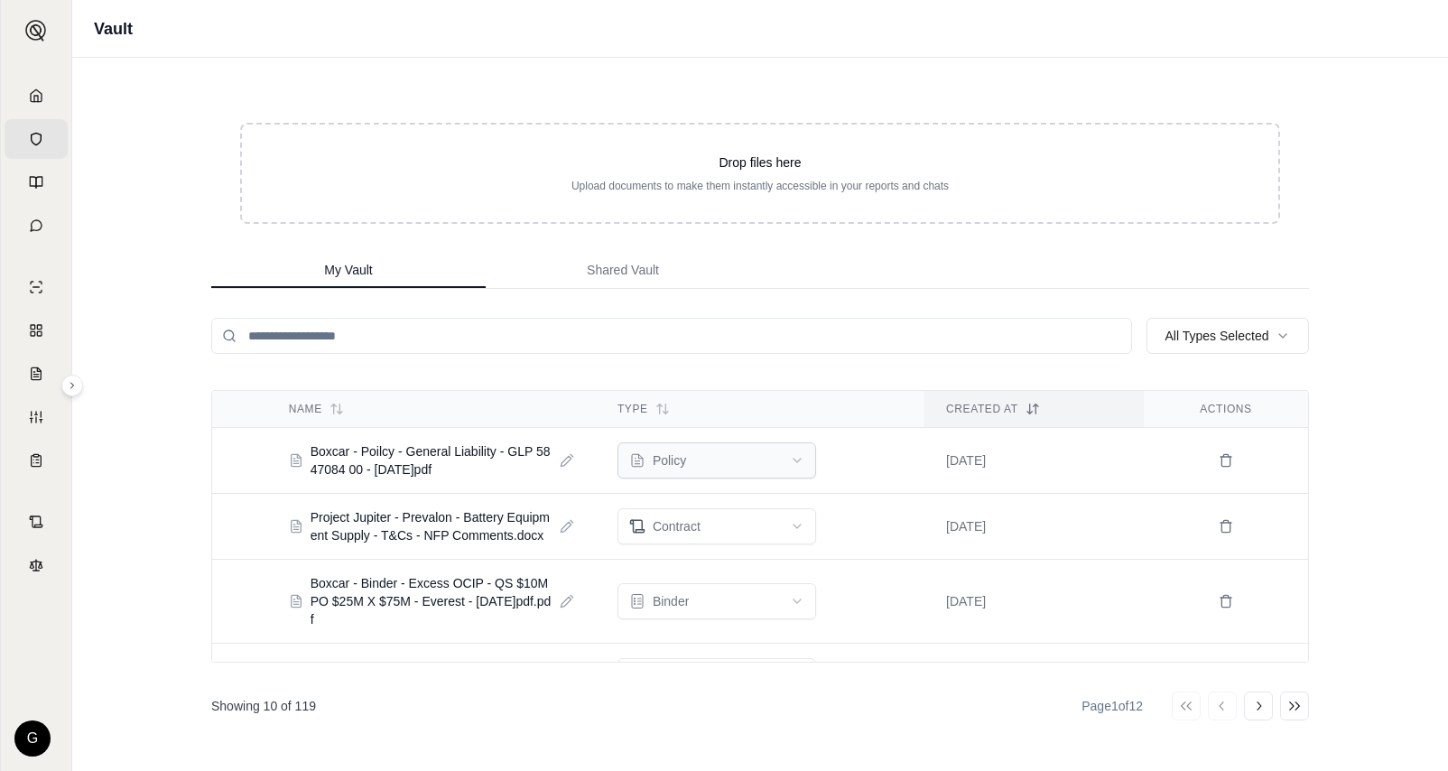
click at [797, 468] on html "Home Vault Prompts Chats Single Policy Comparisons Claims Custom Report Coverag…" at bounding box center [724, 385] width 1448 height 771
click at [979, 354] on html "Home Vault Prompts Chats Single Policy Comparisons Claims Custom Report Coverag…" at bounding box center [724, 385] width 1448 height 771
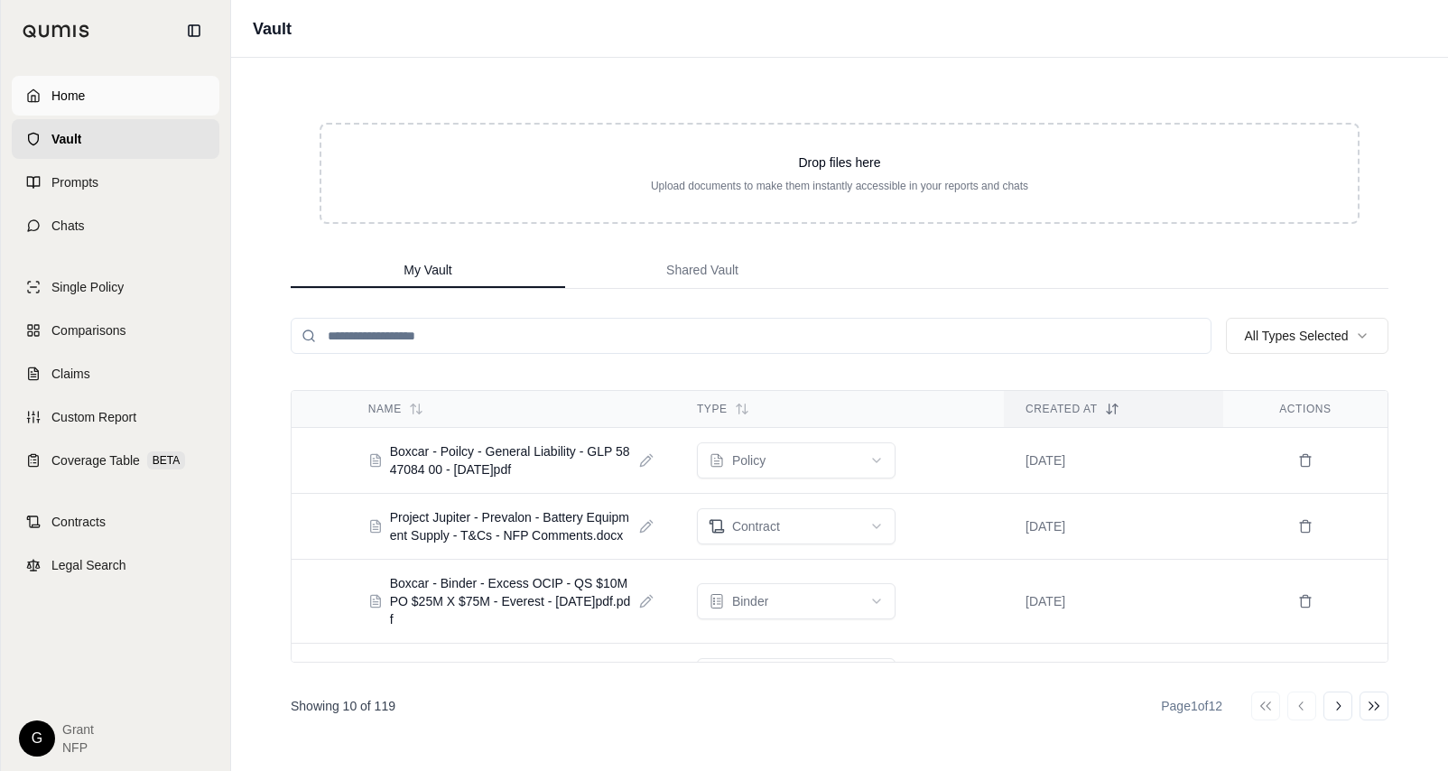
click at [31, 104] on link "Home" at bounding box center [116, 96] width 208 height 40
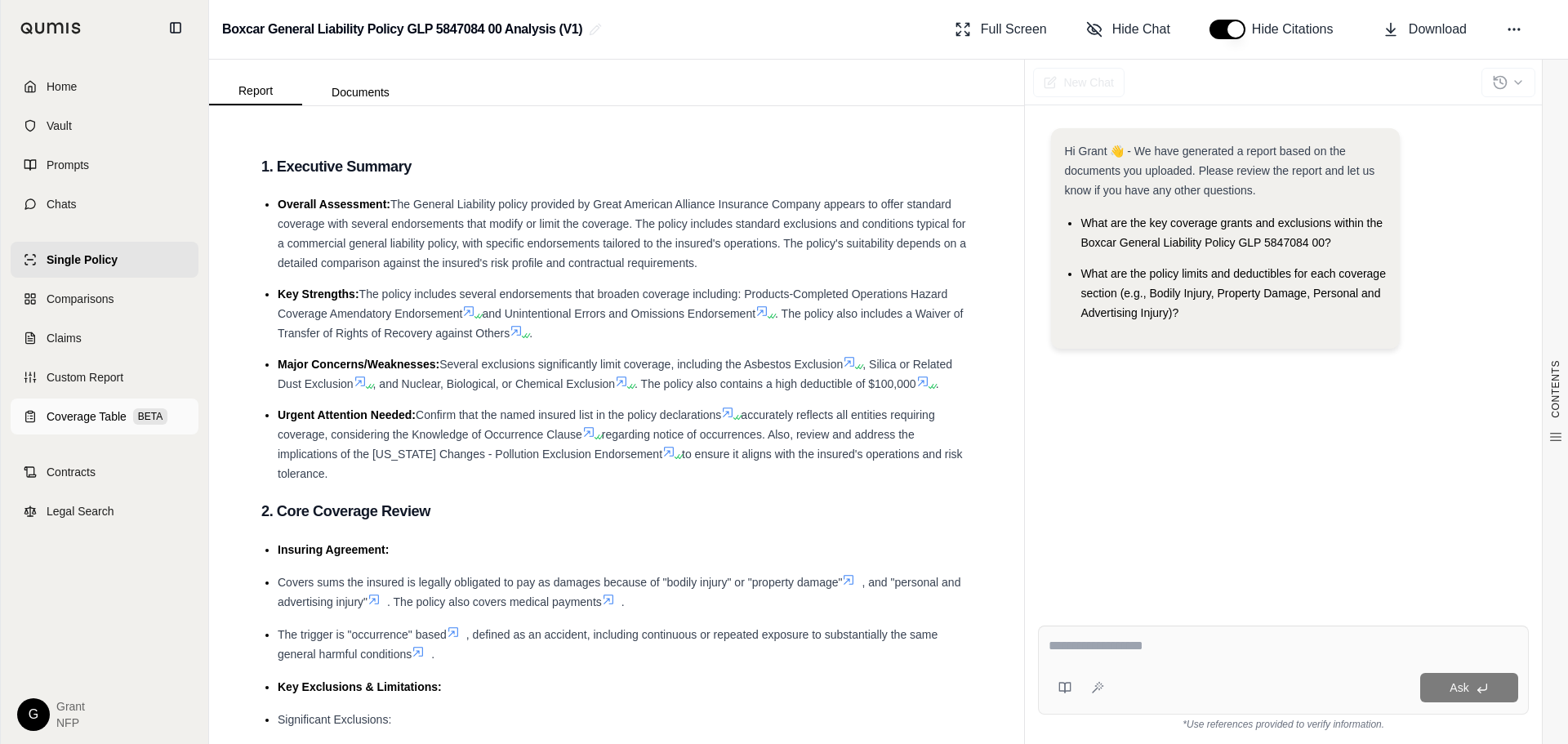
click at [85, 422] on span "Coverage Table" at bounding box center [86, 417] width 80 height 16
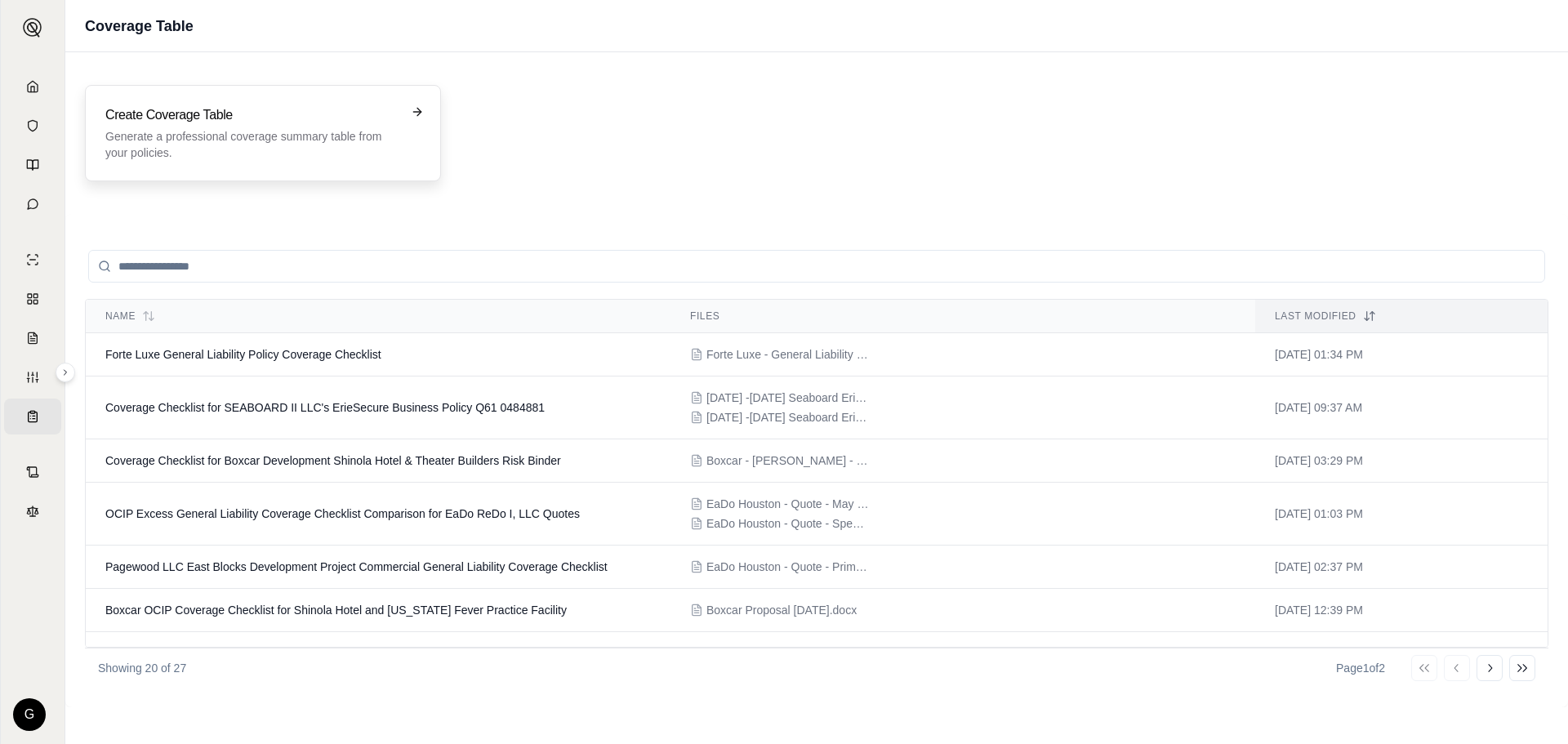
click at [199, 127] on div "Create Coverage Table Generate a professional coverage summary table from your …" at bounding box center [250, 132] width 292 height 55
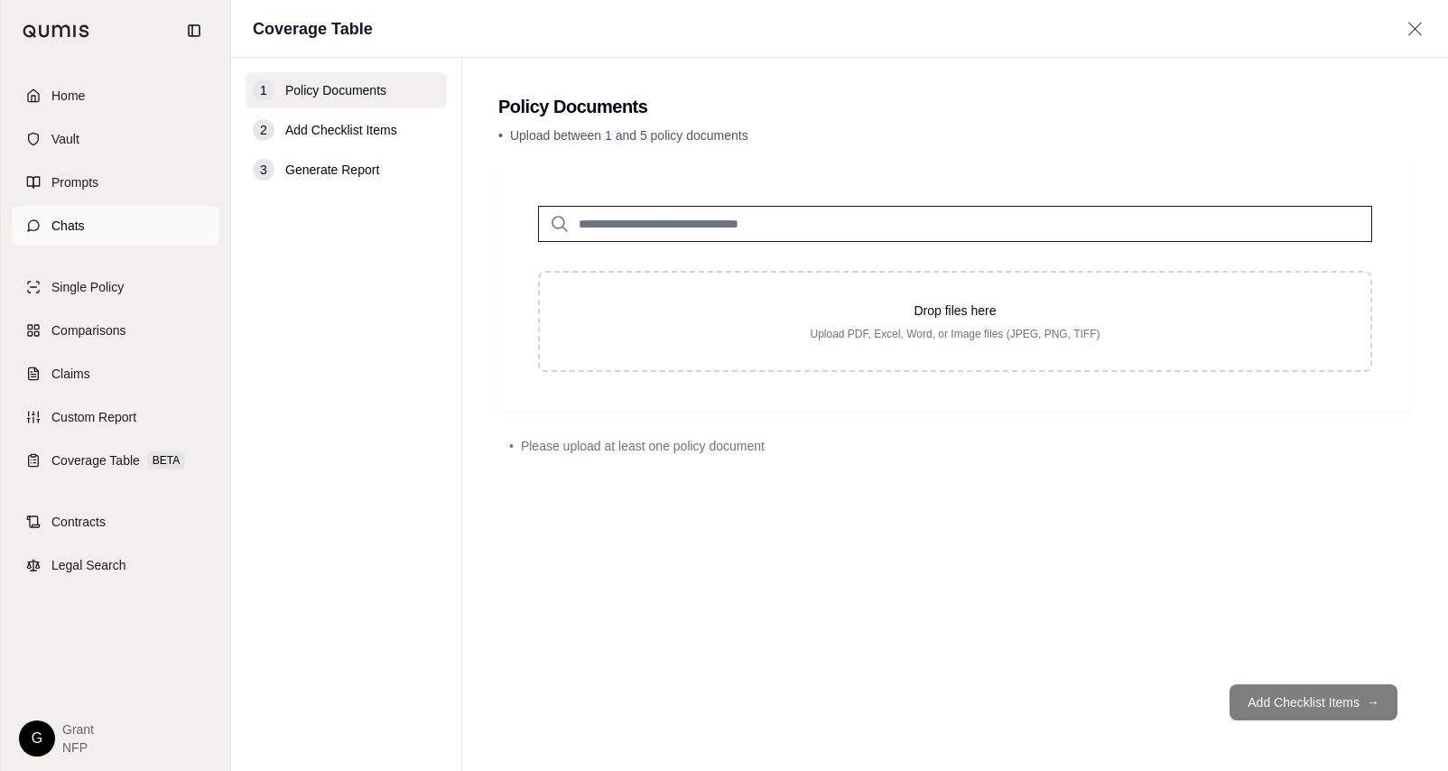
click at [67, 227] on span "Chats" at bounding box center [67, 226] width 33 height 18
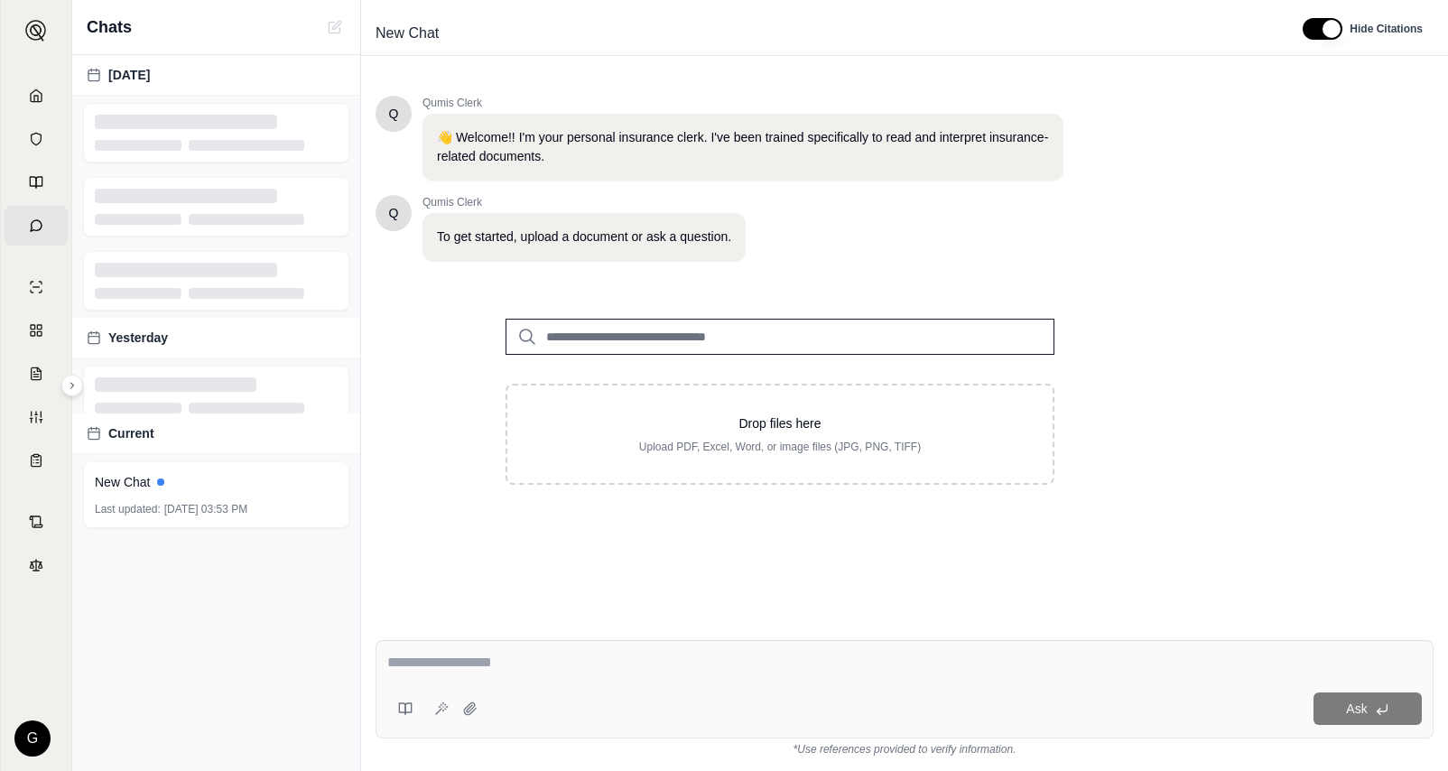
click at [630, 330] on input "search" at bounding box center [780, 337] width 549 height 36
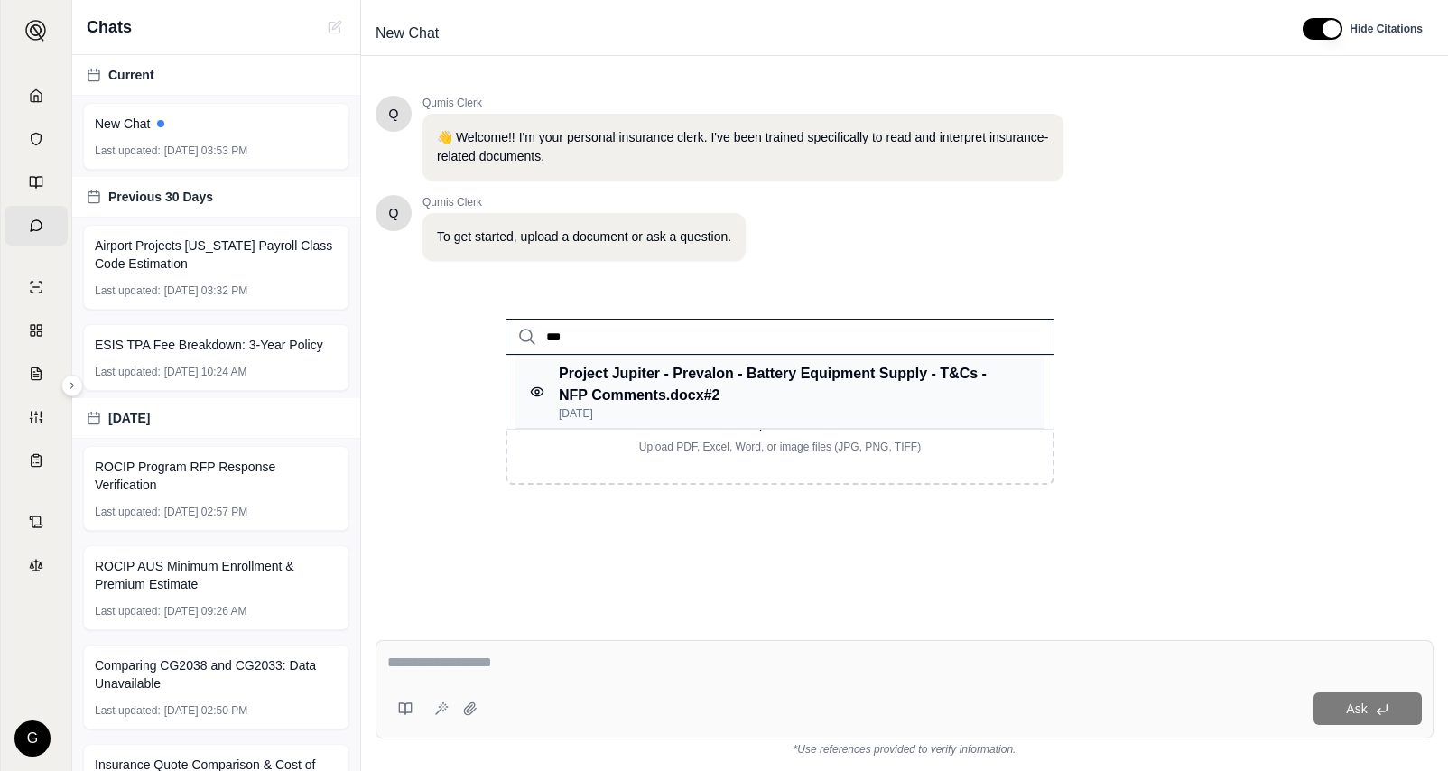
type input "***"
click at [648, 367] on p "Project Jupiter - Prevalon - Battery Equipment Supply - T&Cs - NFP Comments.doc…" at bounding box center [785, 384] width 453 height 43
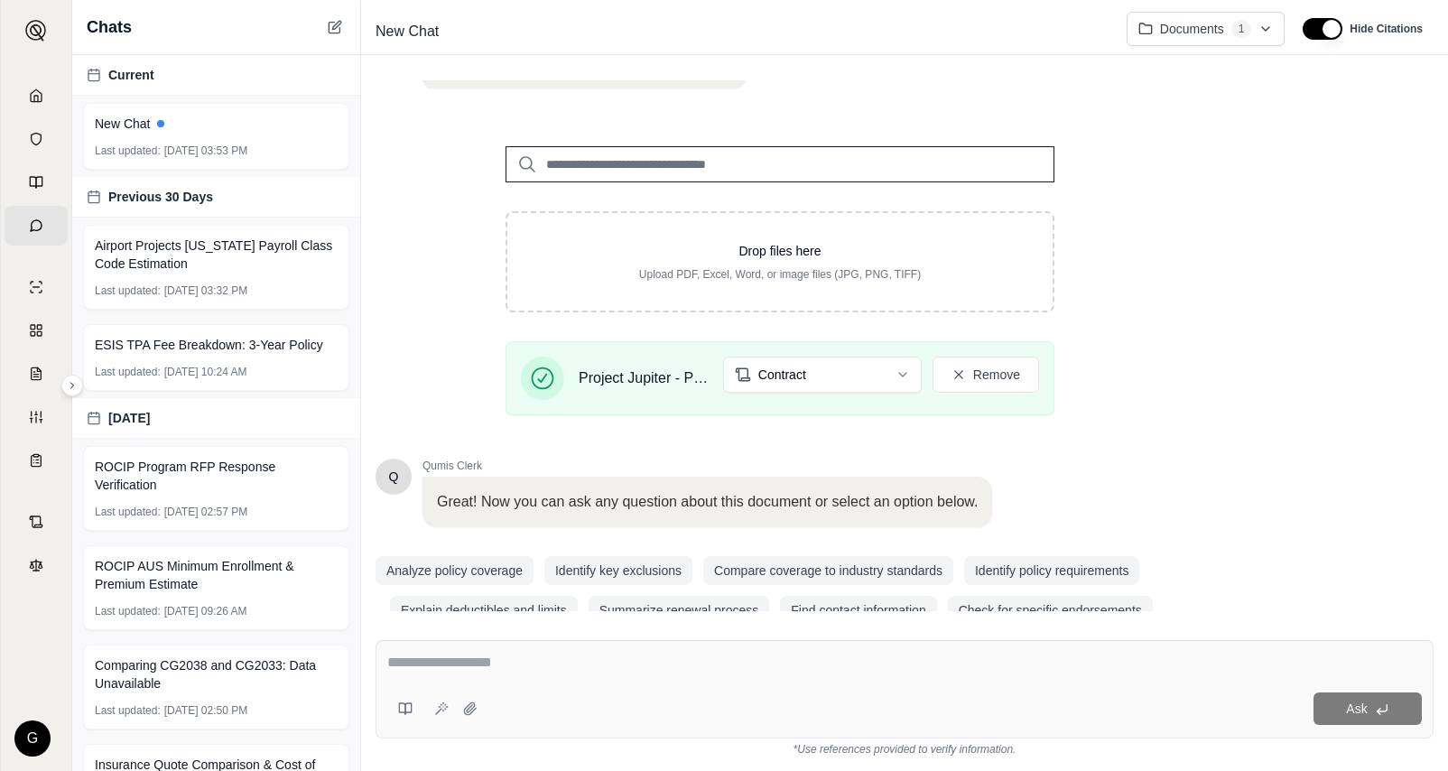
scroll to position [207, 0]
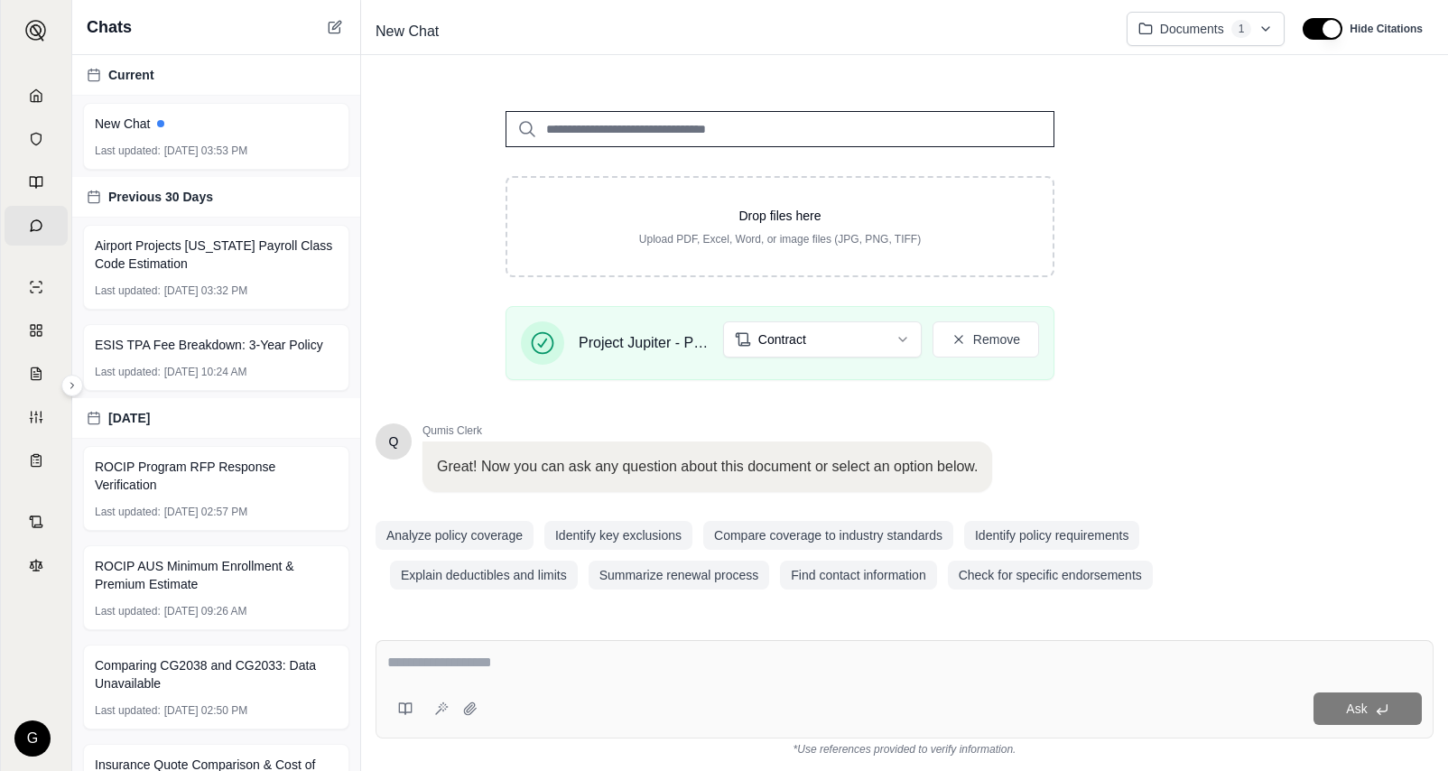
click at [589, 683] on div "Ask" at bounding box center [905, 689] width 1058 height 98
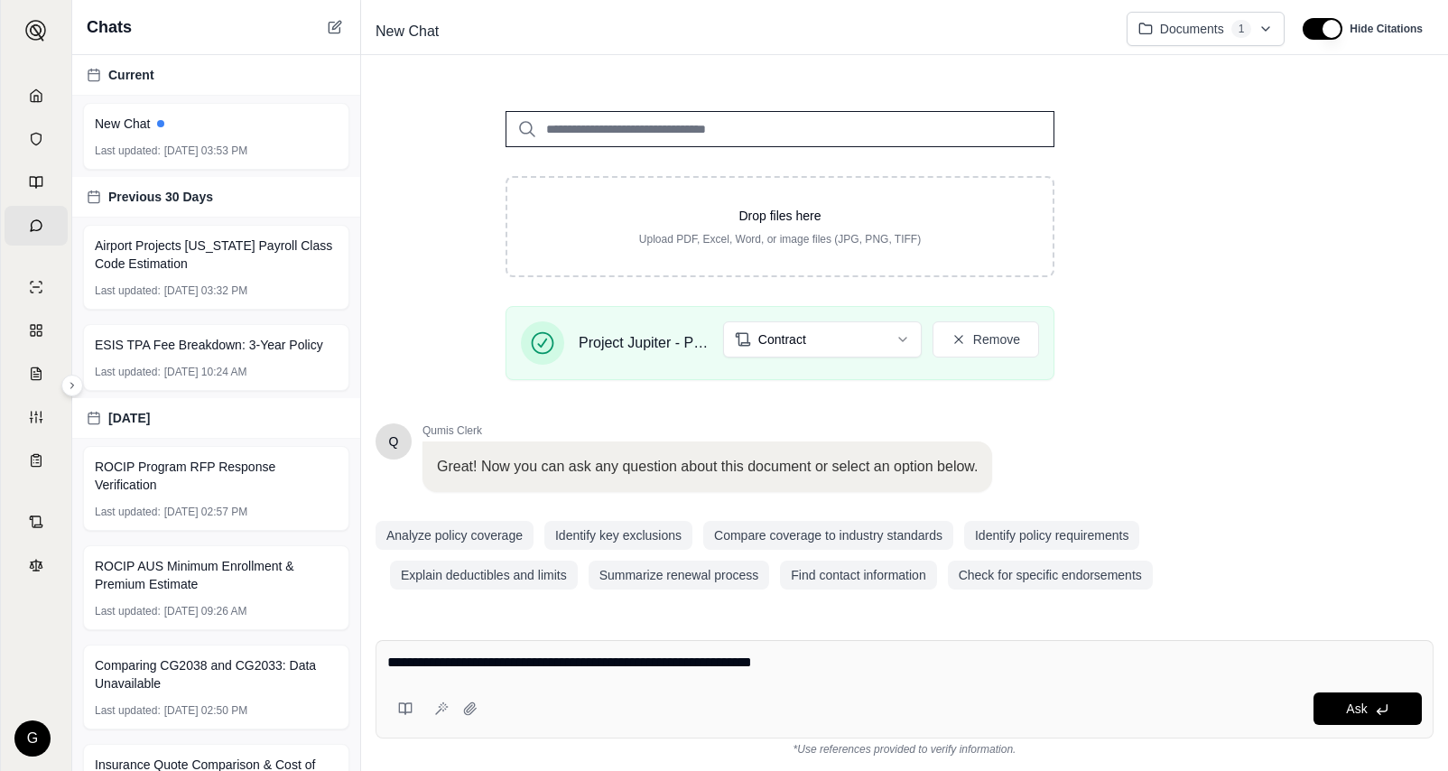
paste textarea "**********"
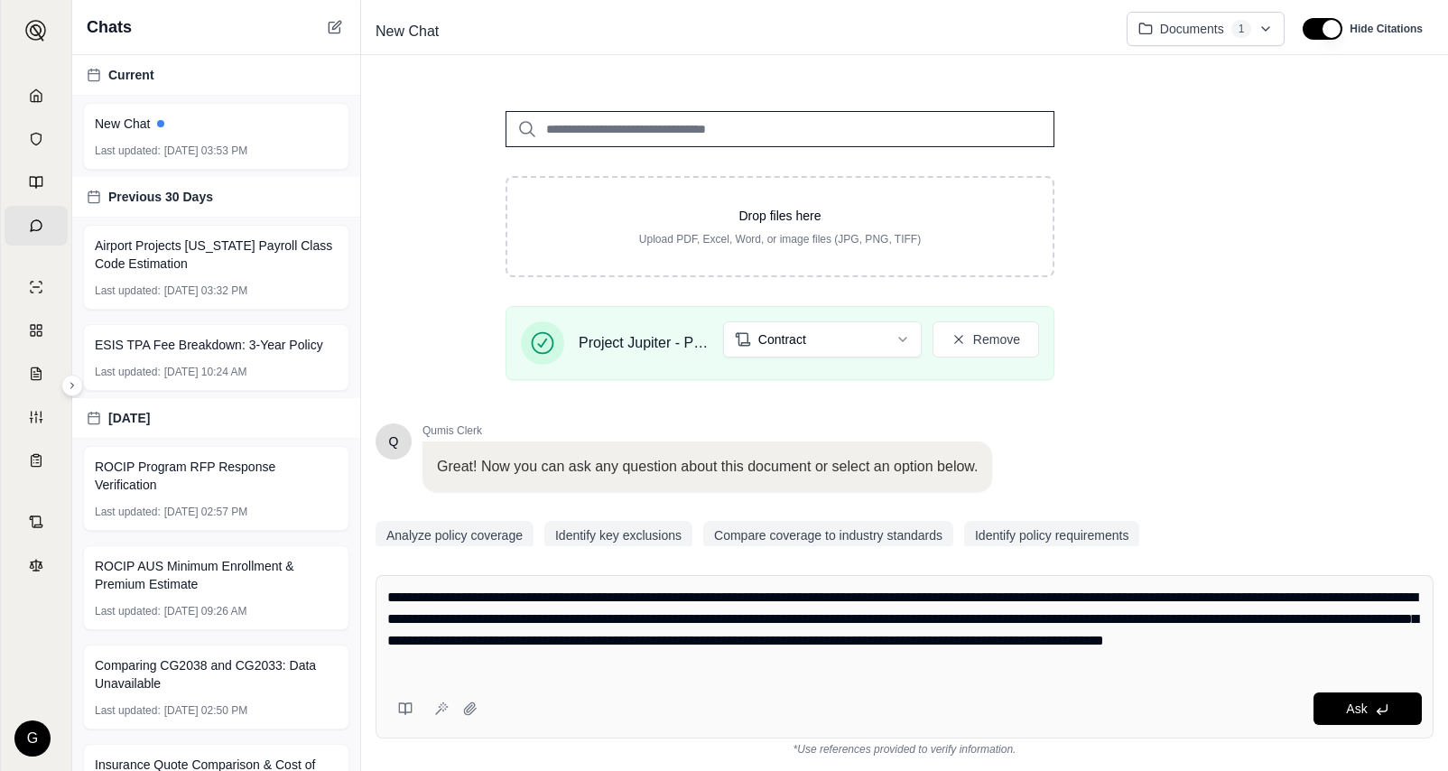
type textarea "**********"
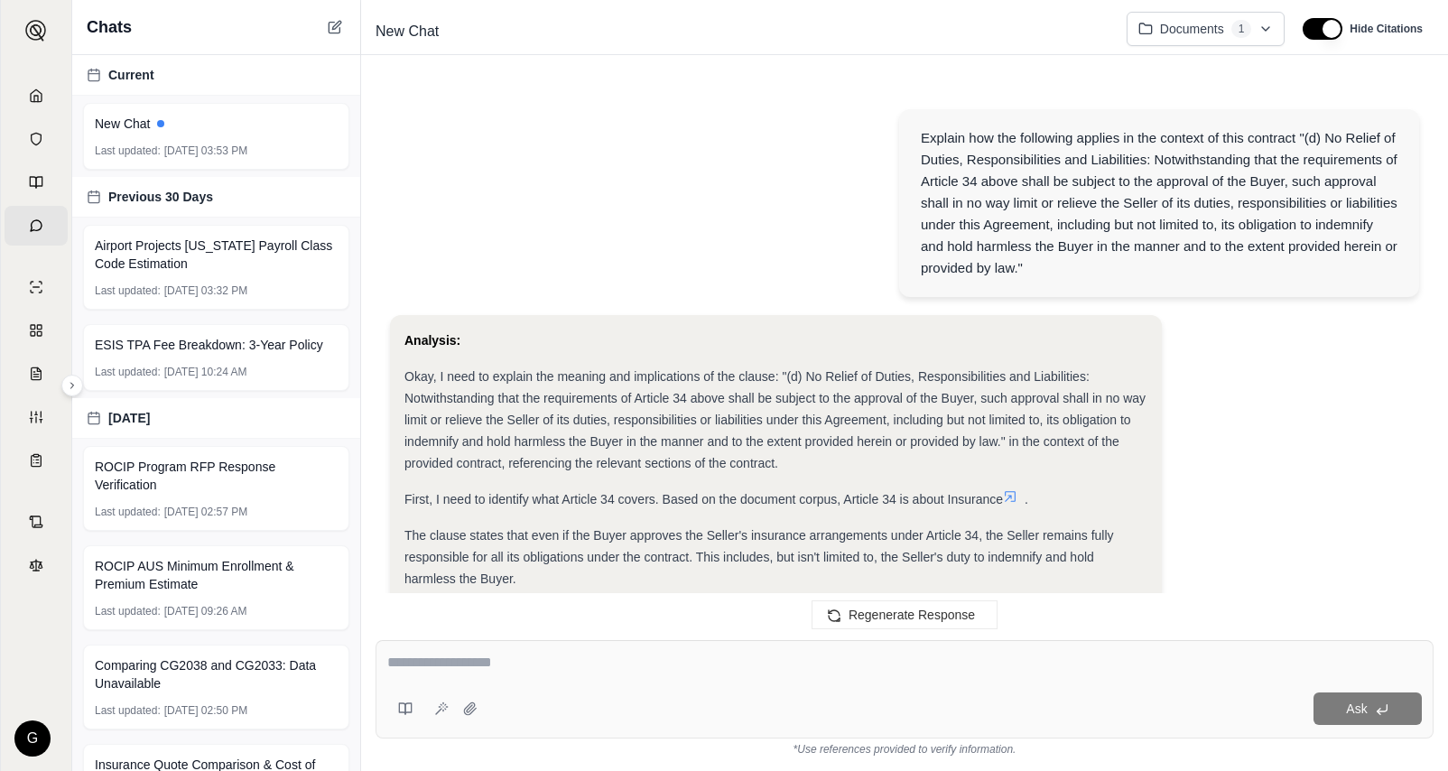
scroll to position [1019, 0]
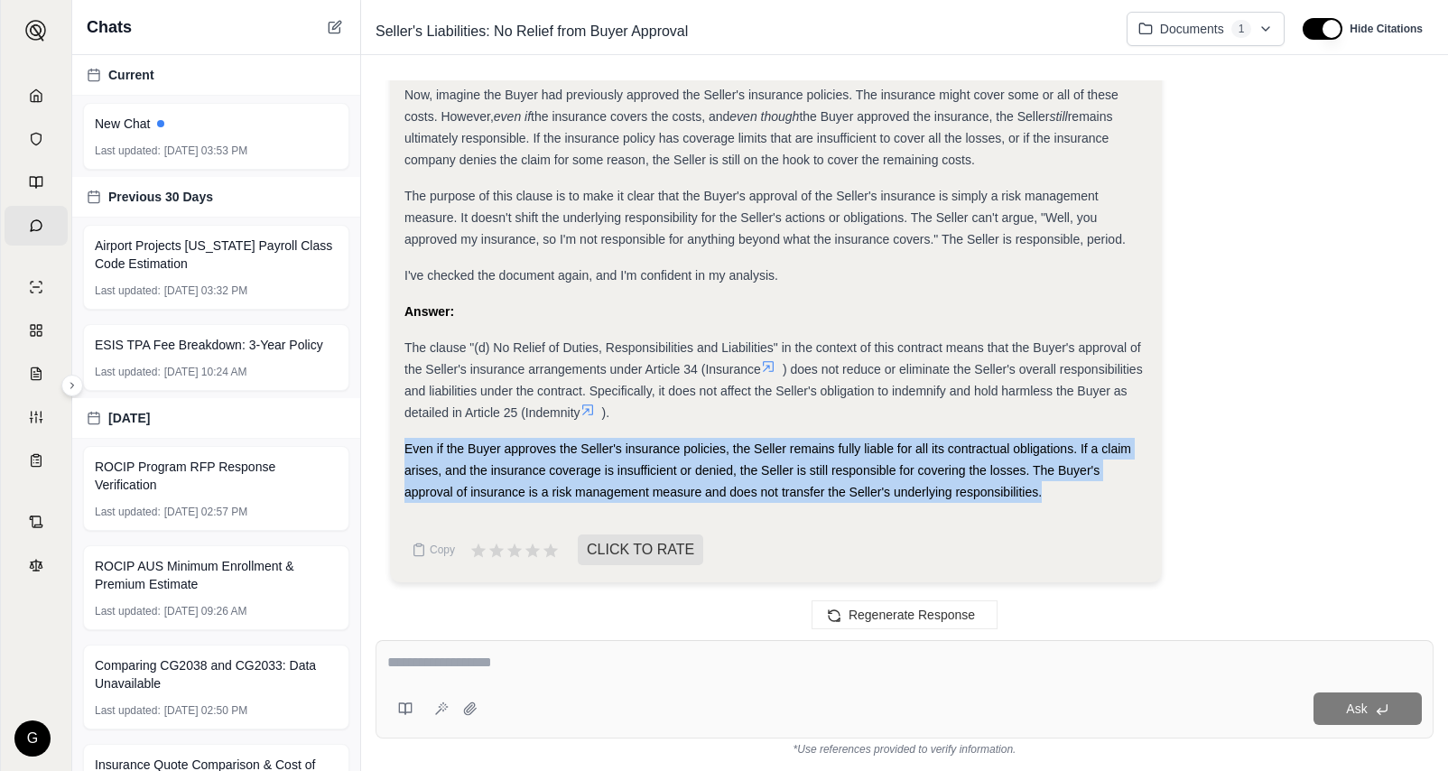
drag, startPoint x: 1059, startPoint y: 493, endPoint x: 387, endPoint y: 438, distance: 674.1
click at [387, 438] on div "Explain how the following applies in the context of this contract "(d) No Relie…" at bounding box center [905, 345] width 1058 height 531
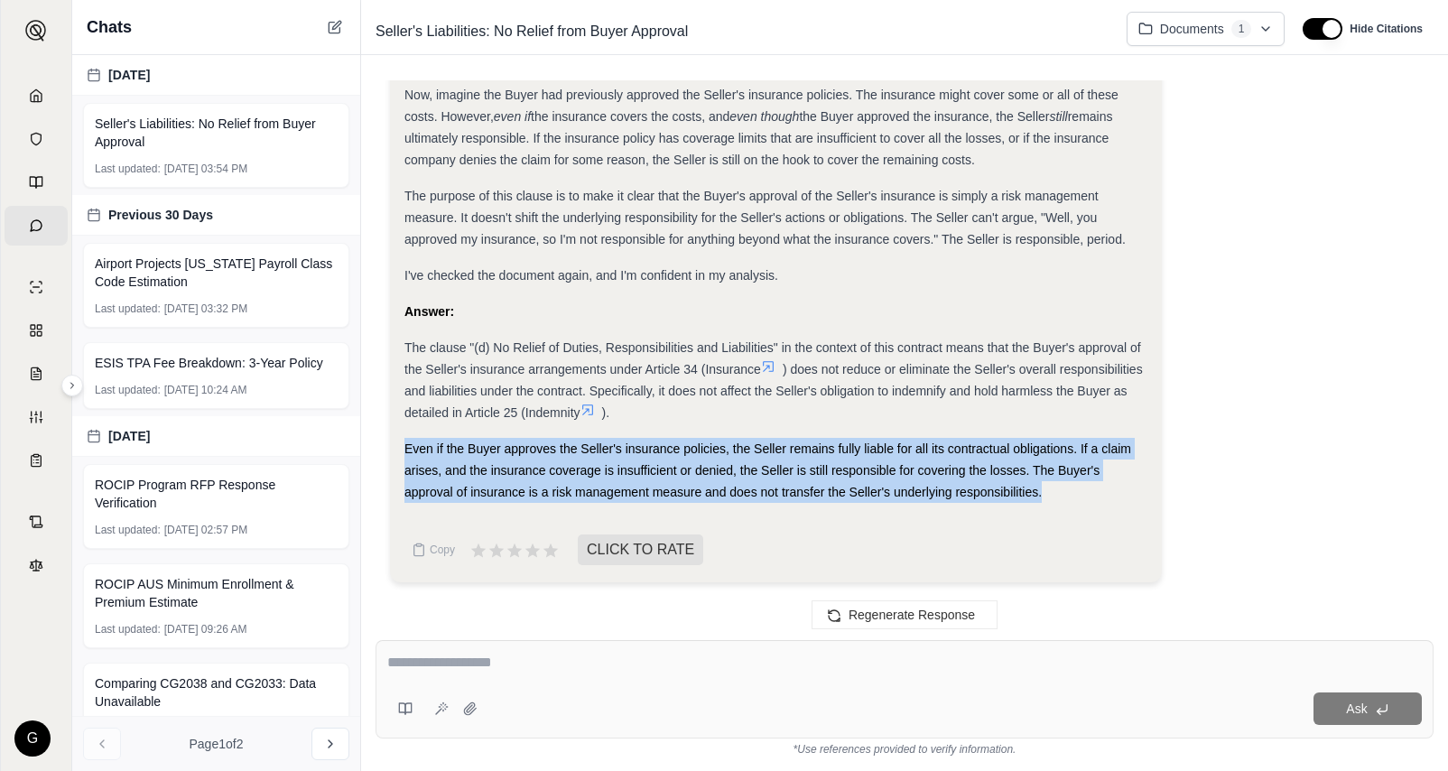
copy span "Even if the Buyer approves the Seller's insurance policies, the Seller remains …"
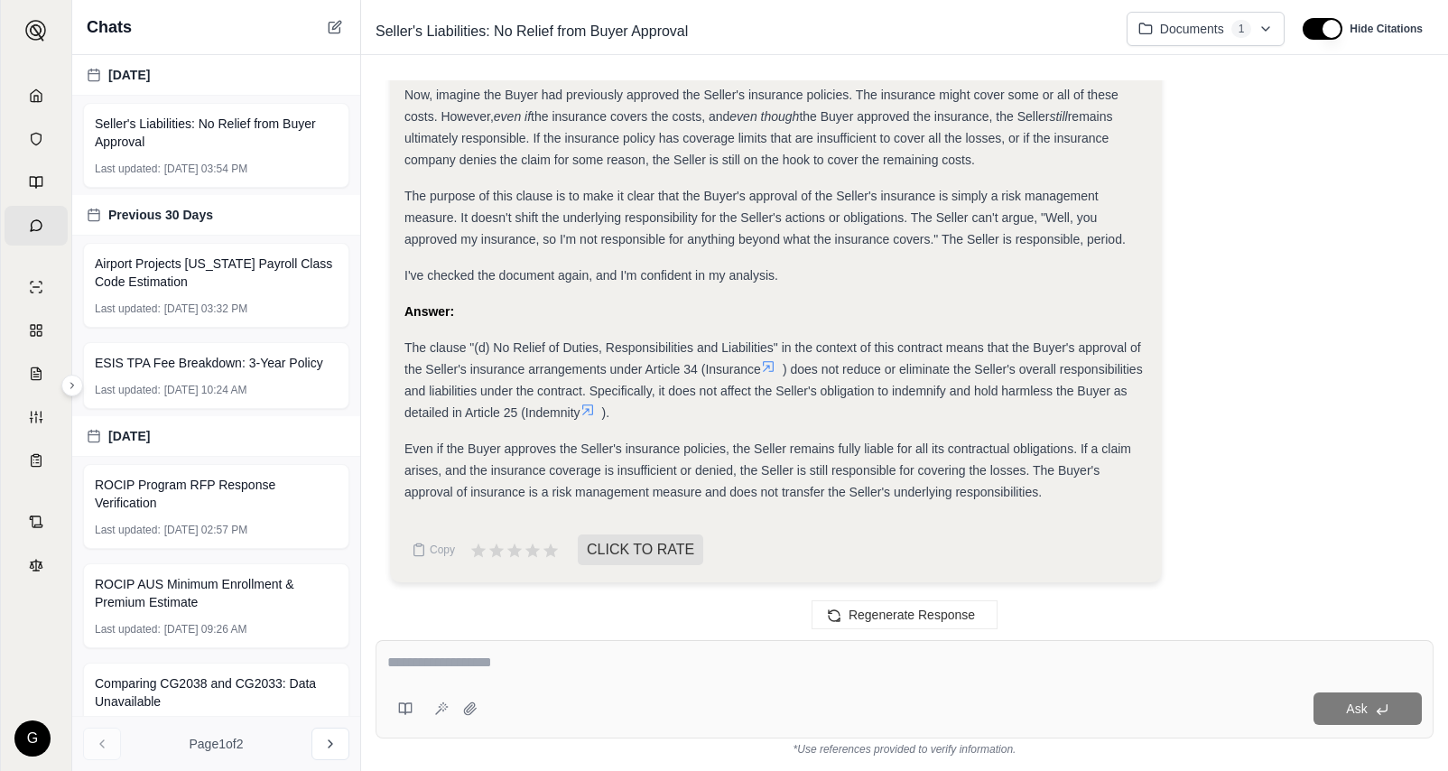
click at [702, 654] on textarea at bounding box center [904, 663] width 1035 height 22
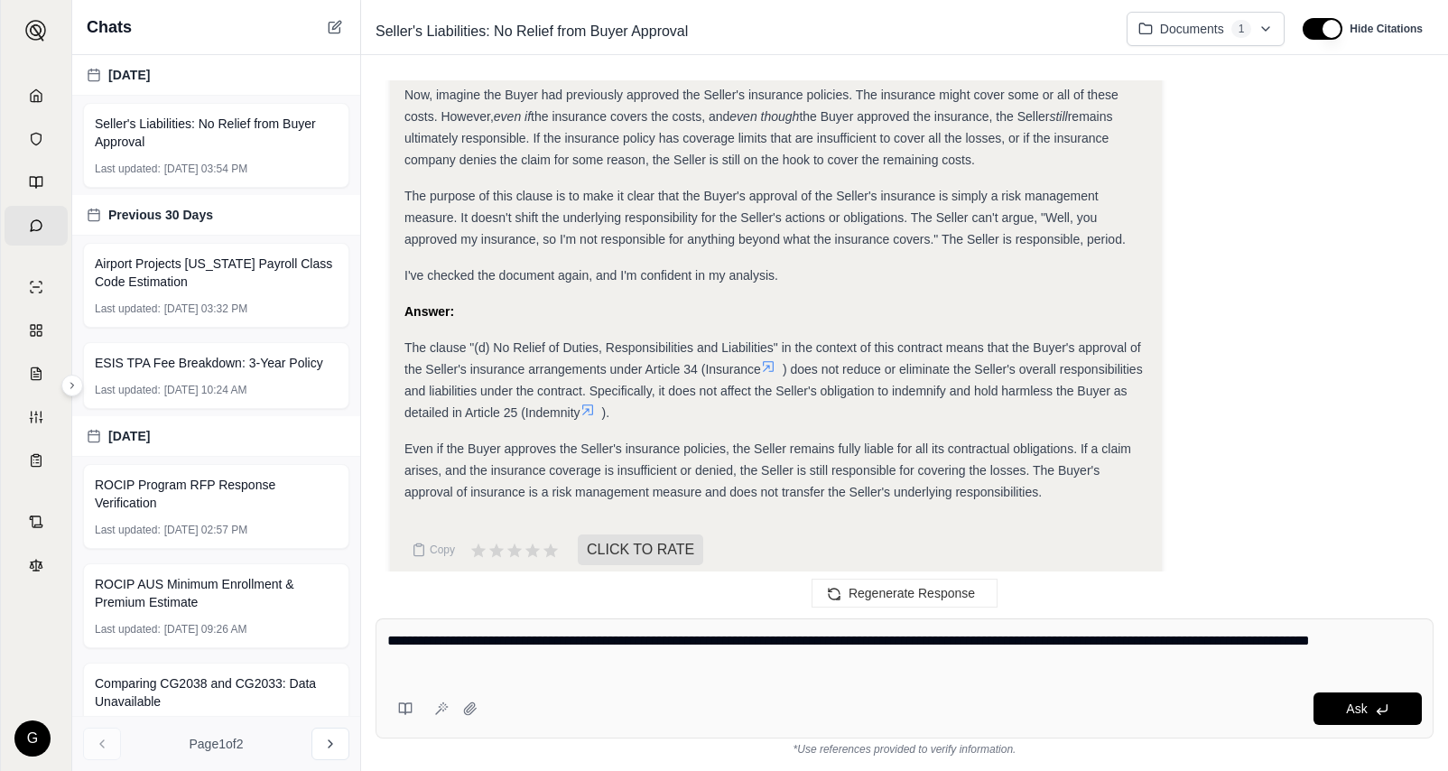
type textarea "**********"
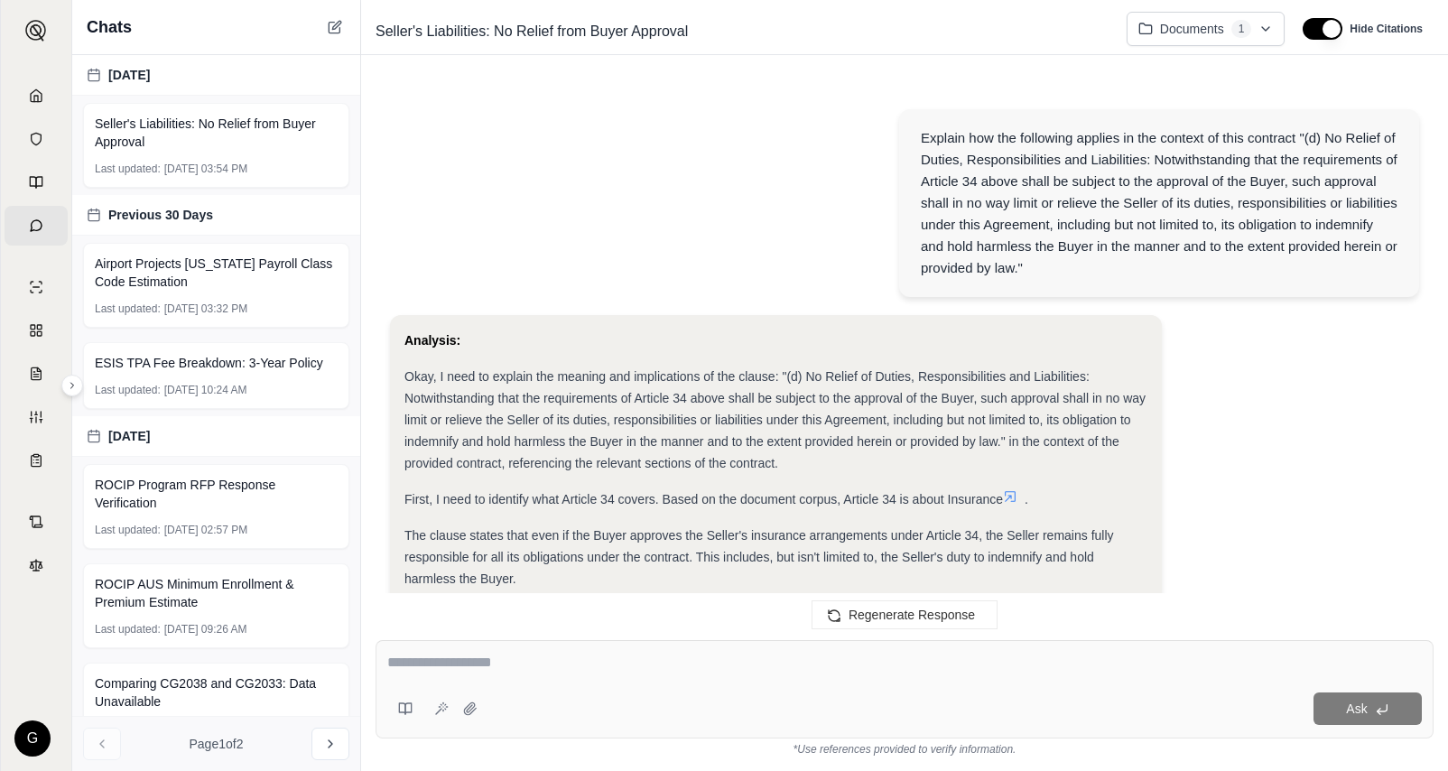
scroll to position [3637, 0]
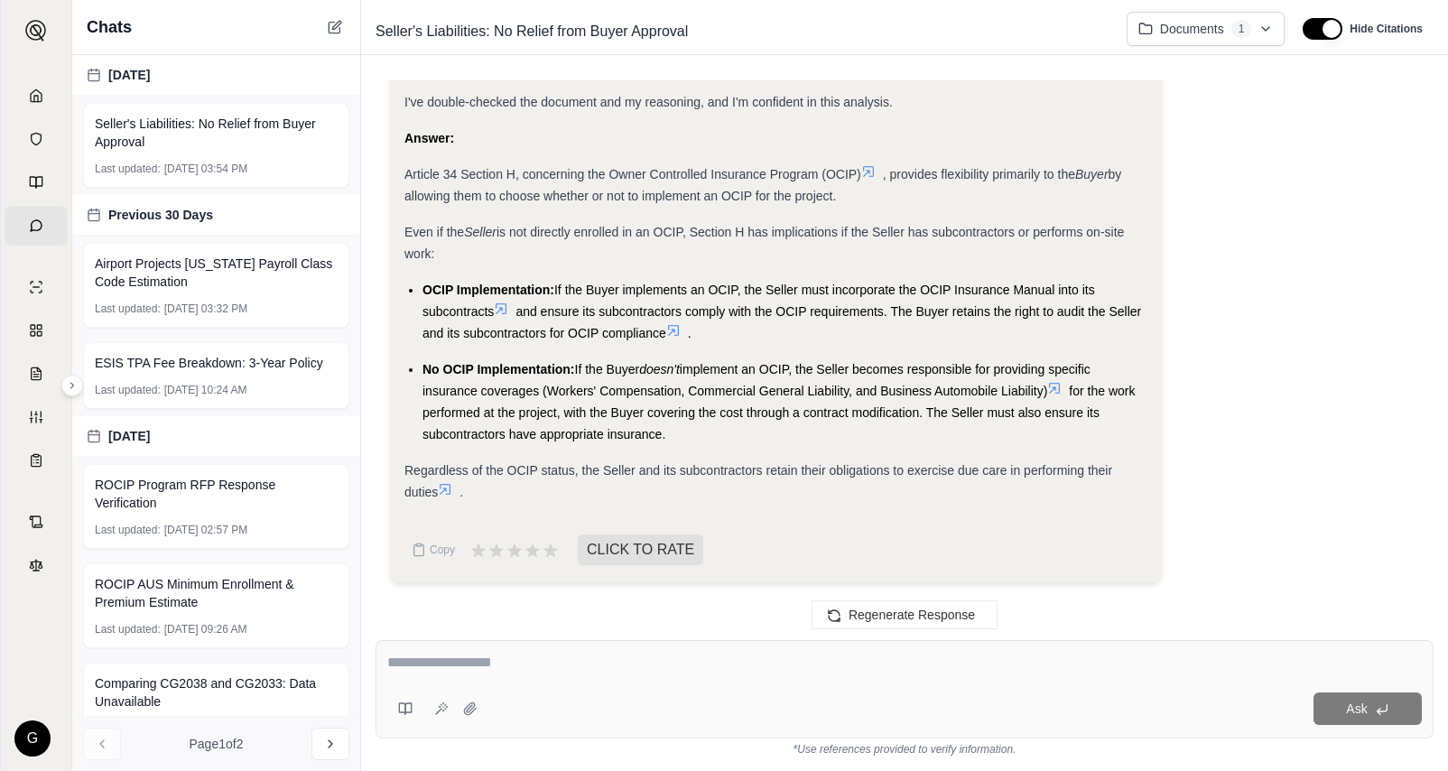
drag, startPoint x: 704, startPoint y: 431, endPoint x: 396, endPoint y: 173, distance: 402.0
copy div "Article 34 Section H, concerning the Owner Controlled Insurance Program (OCIP) …"
click at [552, 666] on textarea at bounding box center [904, 663] width 1035 height 22
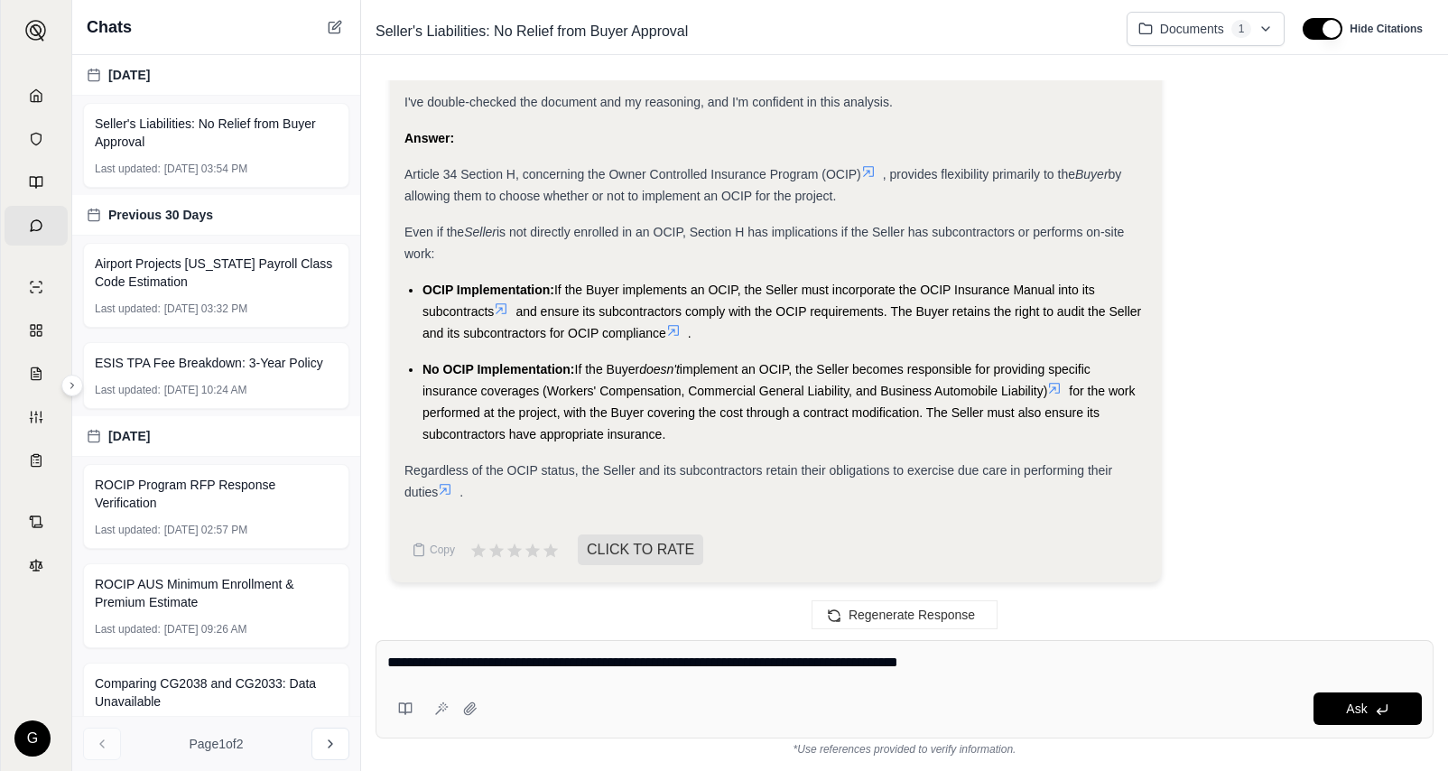
type textarea "**********"
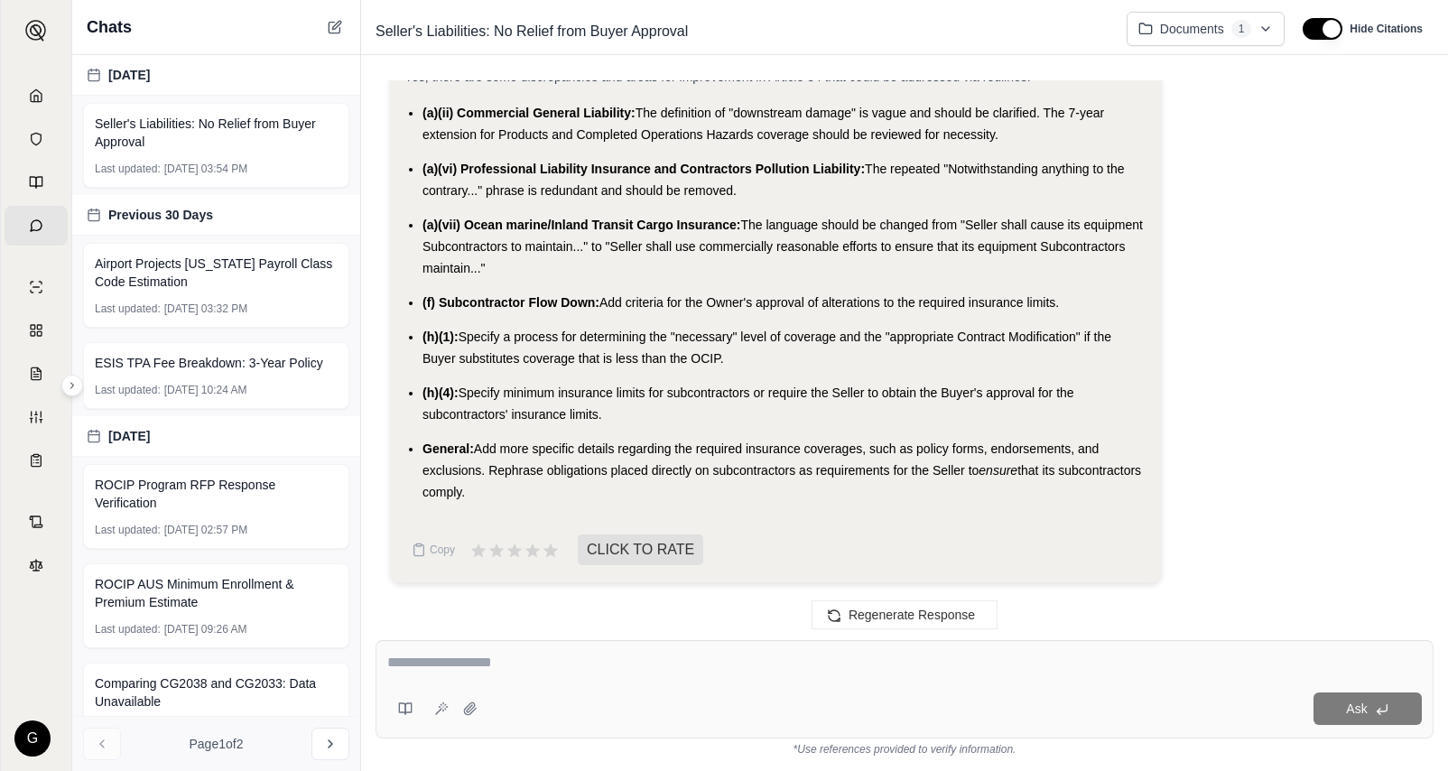
scroll to position [6661, 0]
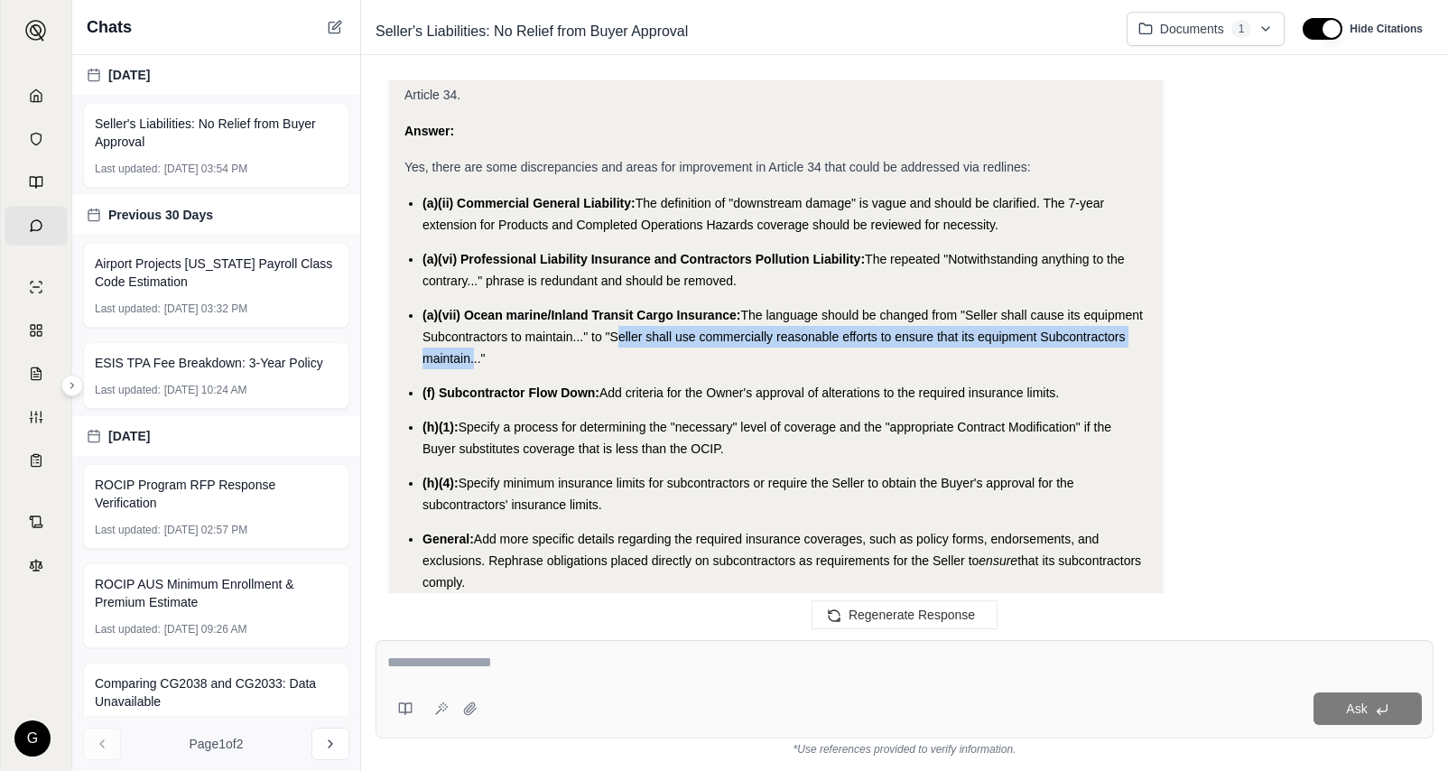
drag, startPoint x: 610, startPoint y: 337, endPoint x: 470, endPoint y: 361, distance: 141.2
click at [470, 361] on span "The language should be changed from "Seller shall cause its equipment Subcontra…" at bounding box center [783, 337] width 721 height 58
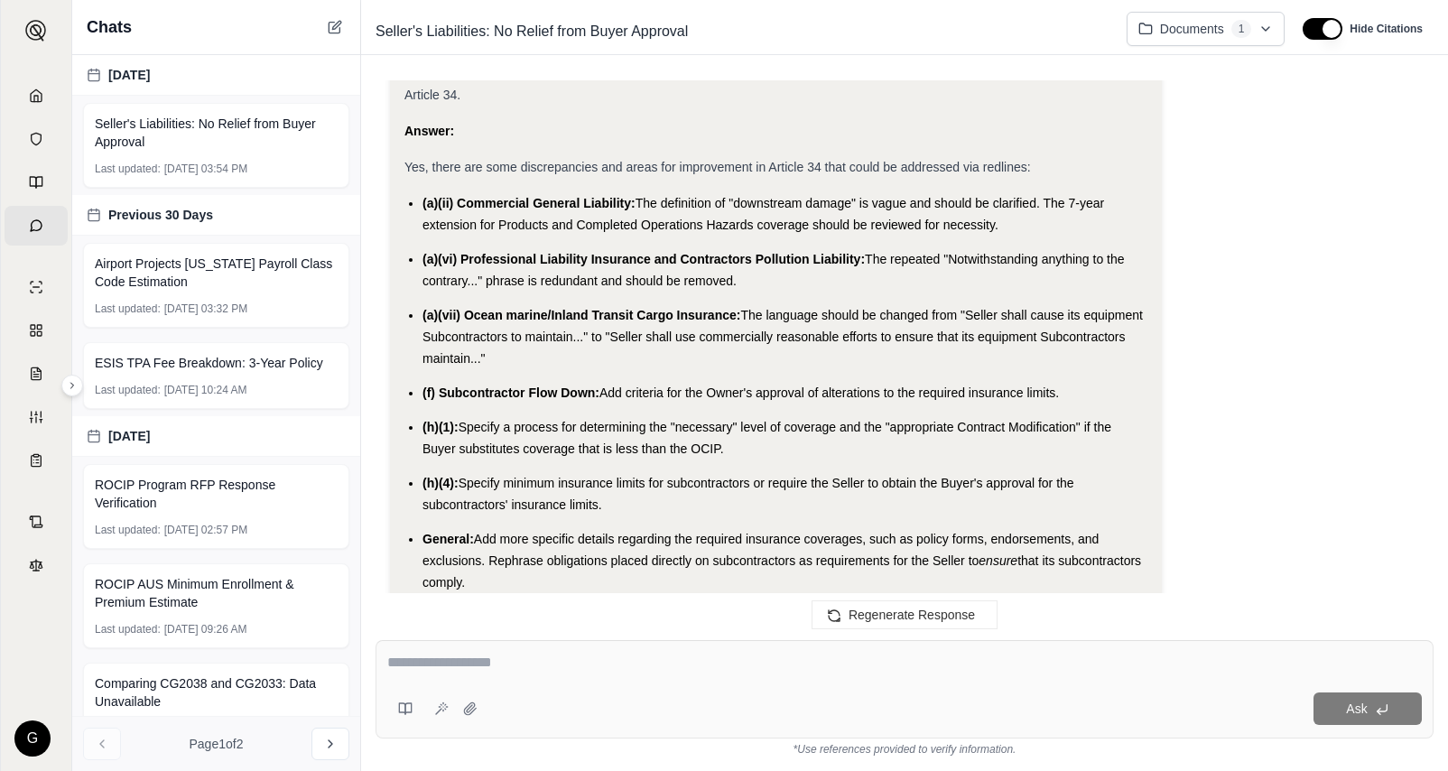
click at [694, 387] on span "Add criteria for the Owner's approval of alterations to the required insurance …" at bounding box center [830, 393] width 460 height 14
click at [601, 666] on textarea at bounding box center [904, 663] width 1035 height 22
paste textarea "**********"
type textarea "**********"
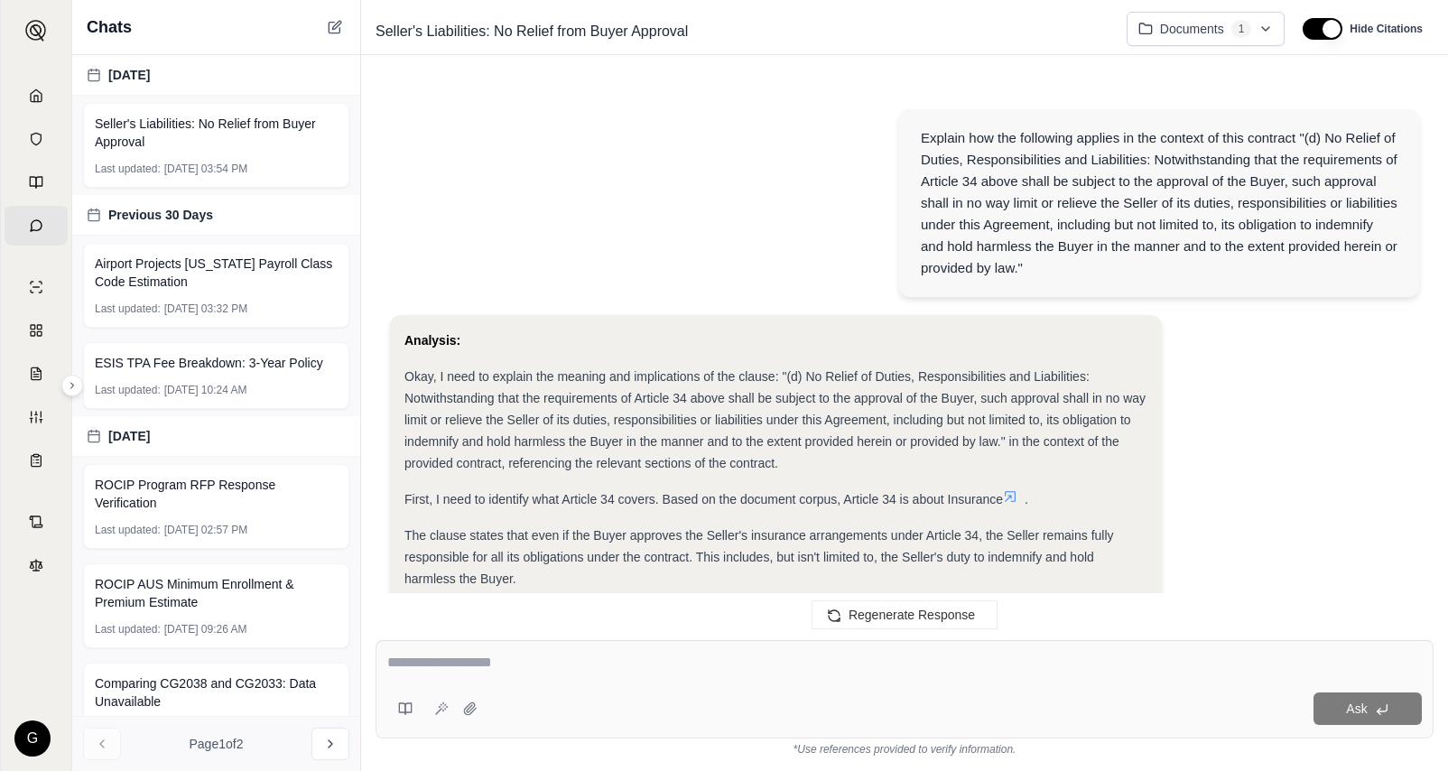
scroll to position [8765, 0]
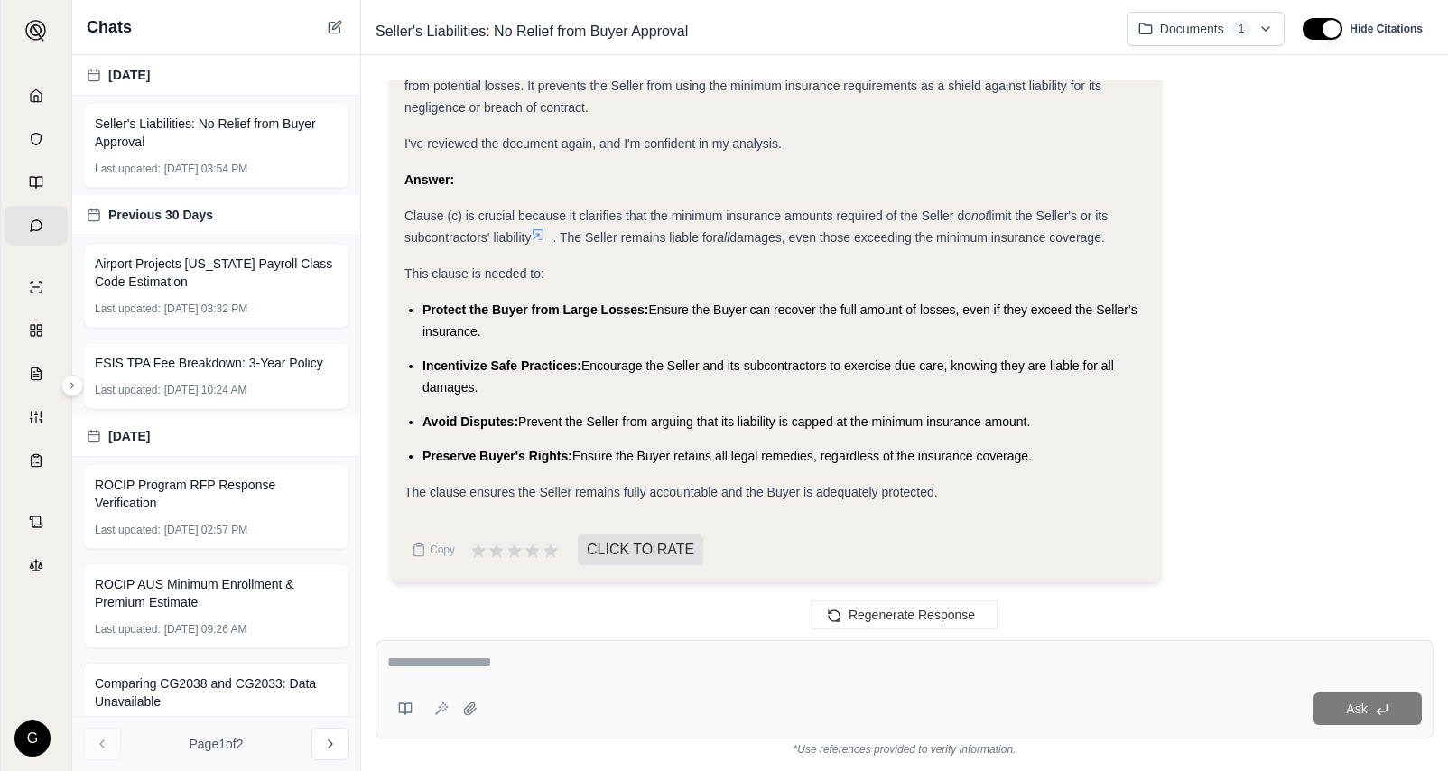
drag, startPoint x: 1132, startPoint y: 233, endPoint x: 398, endPoint y: 212, distance: 733.6
copy div "Clause (c) is crucial because it clarifies that the minimum insurance amounts r…"
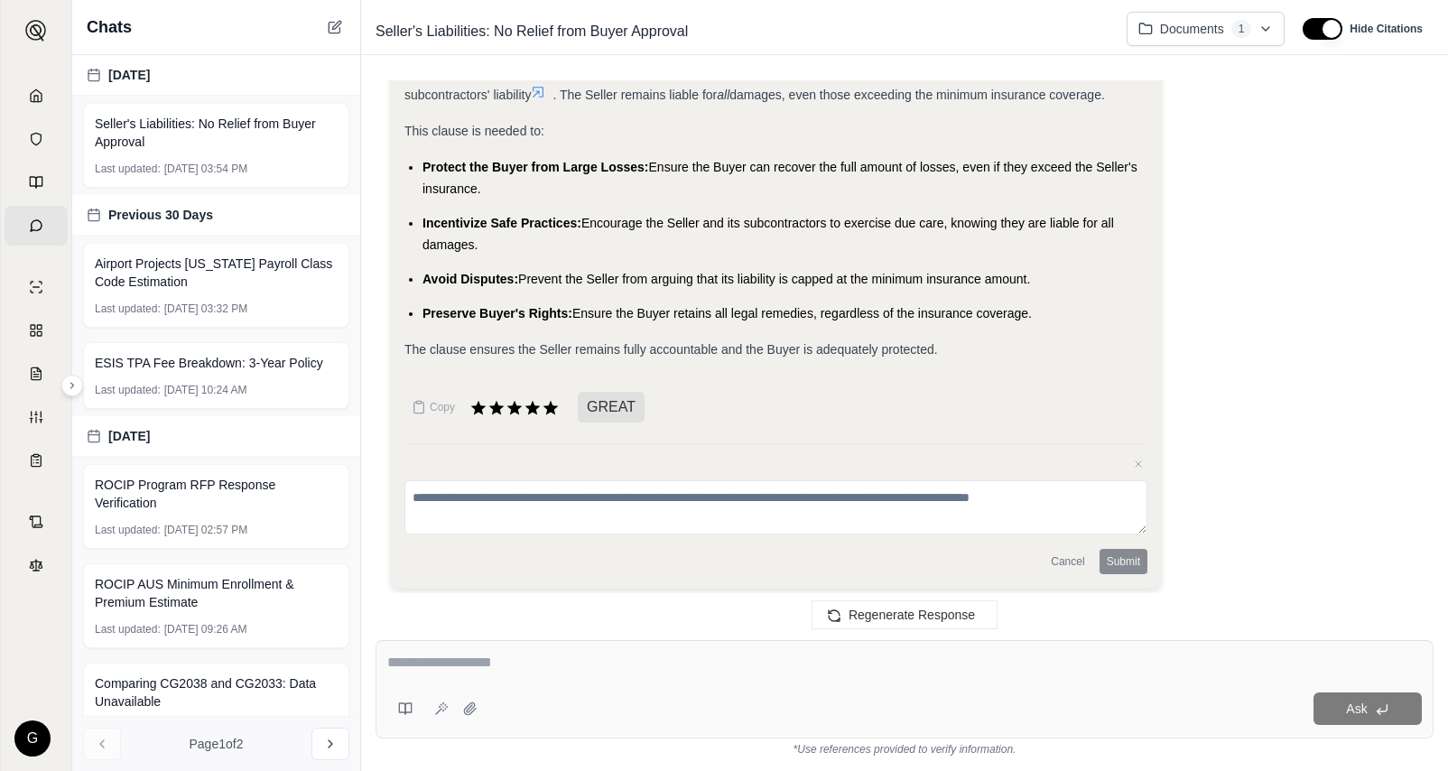
scroll to position [8914, 0]
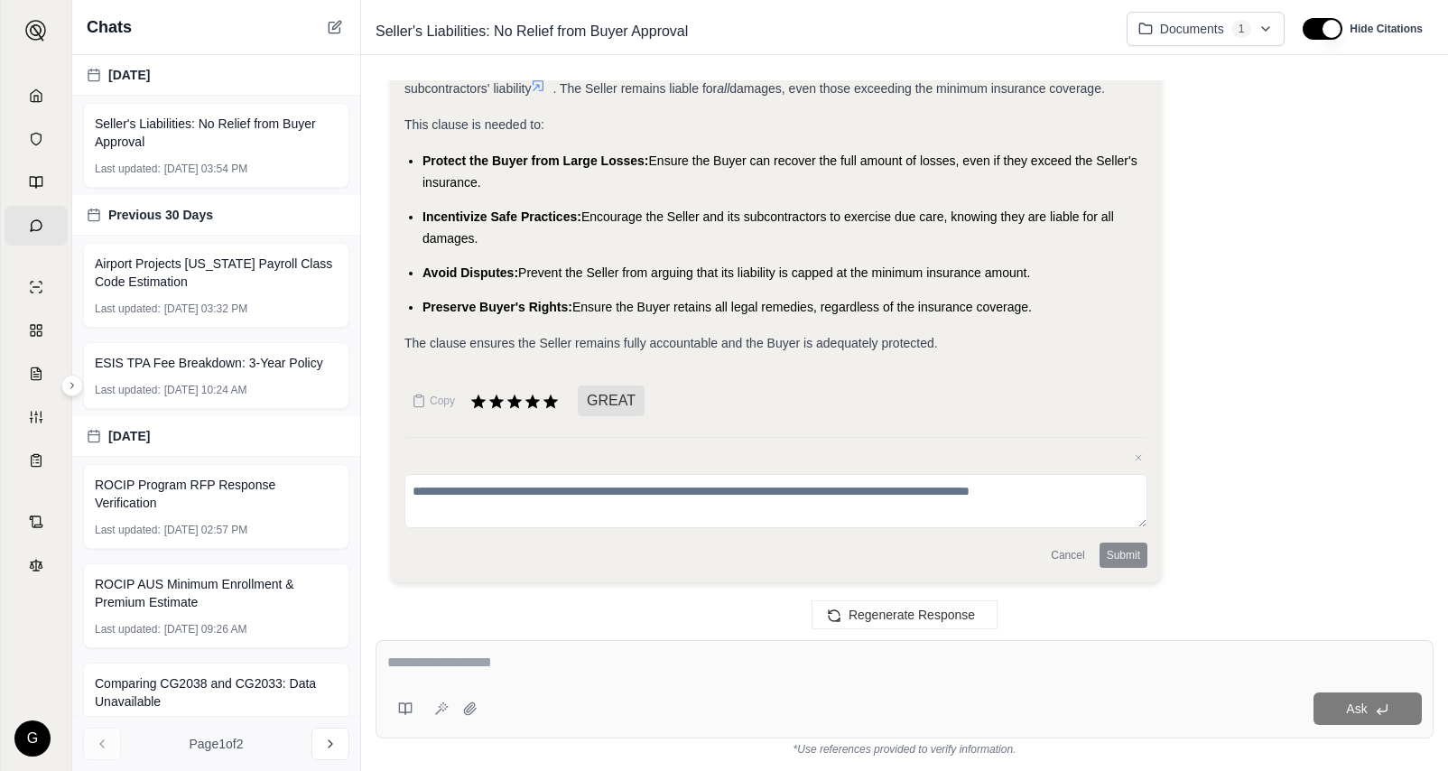
click at [509, 656] on textarea at bounding box center [904, 663] width 1035 height 22
type textarea "**********"
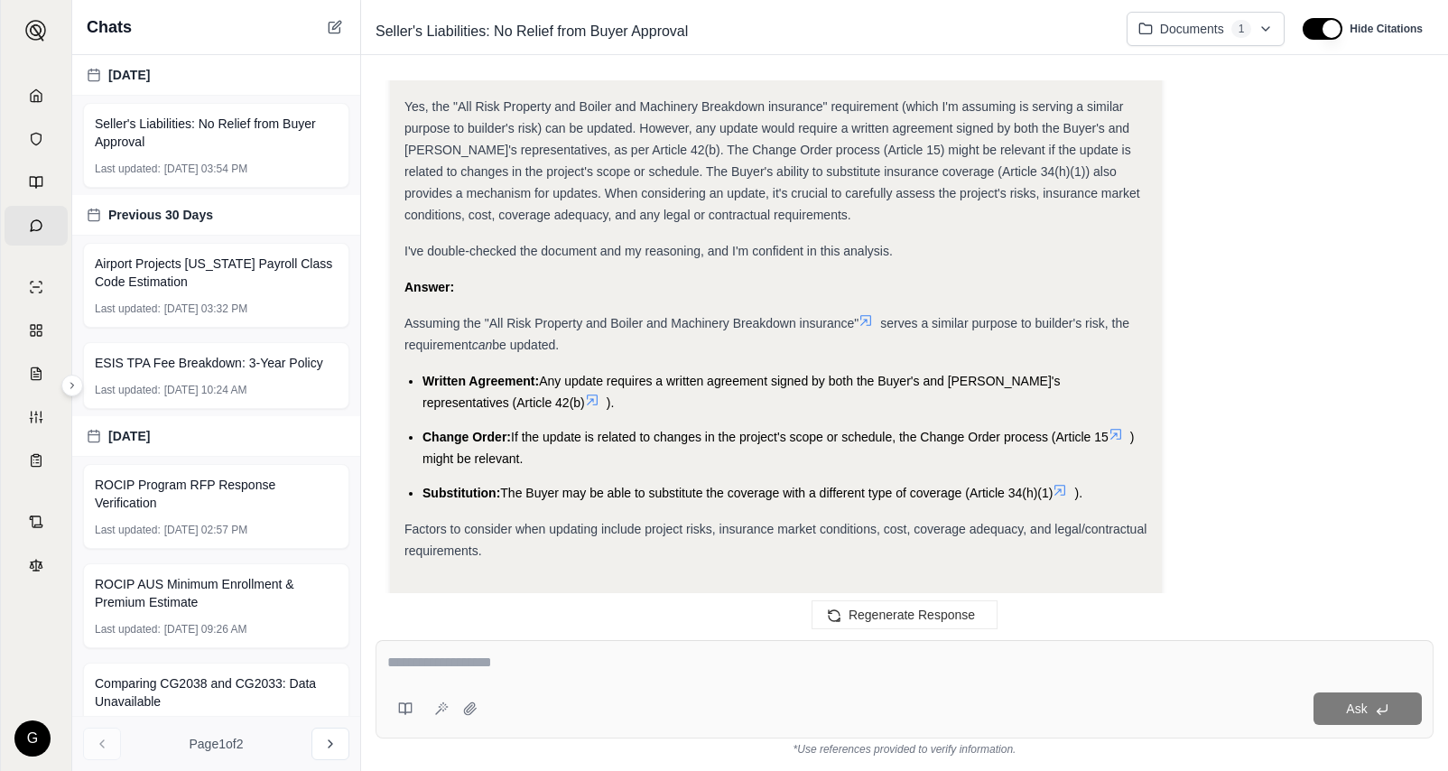
scroll to position [10466, 0]
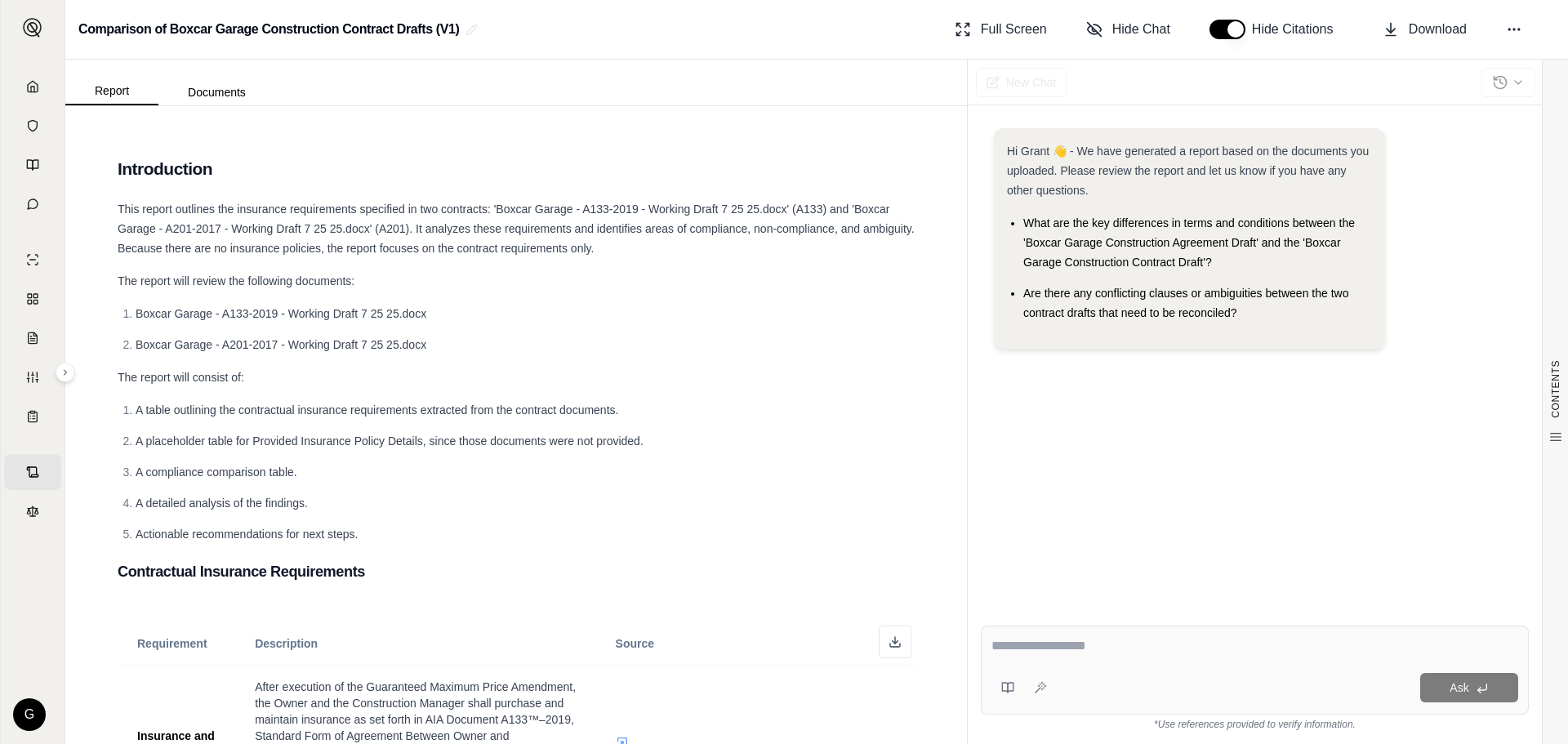
scroll to position [341, 0]
